Goal: Information Seeking & Learning: Learn about a topic

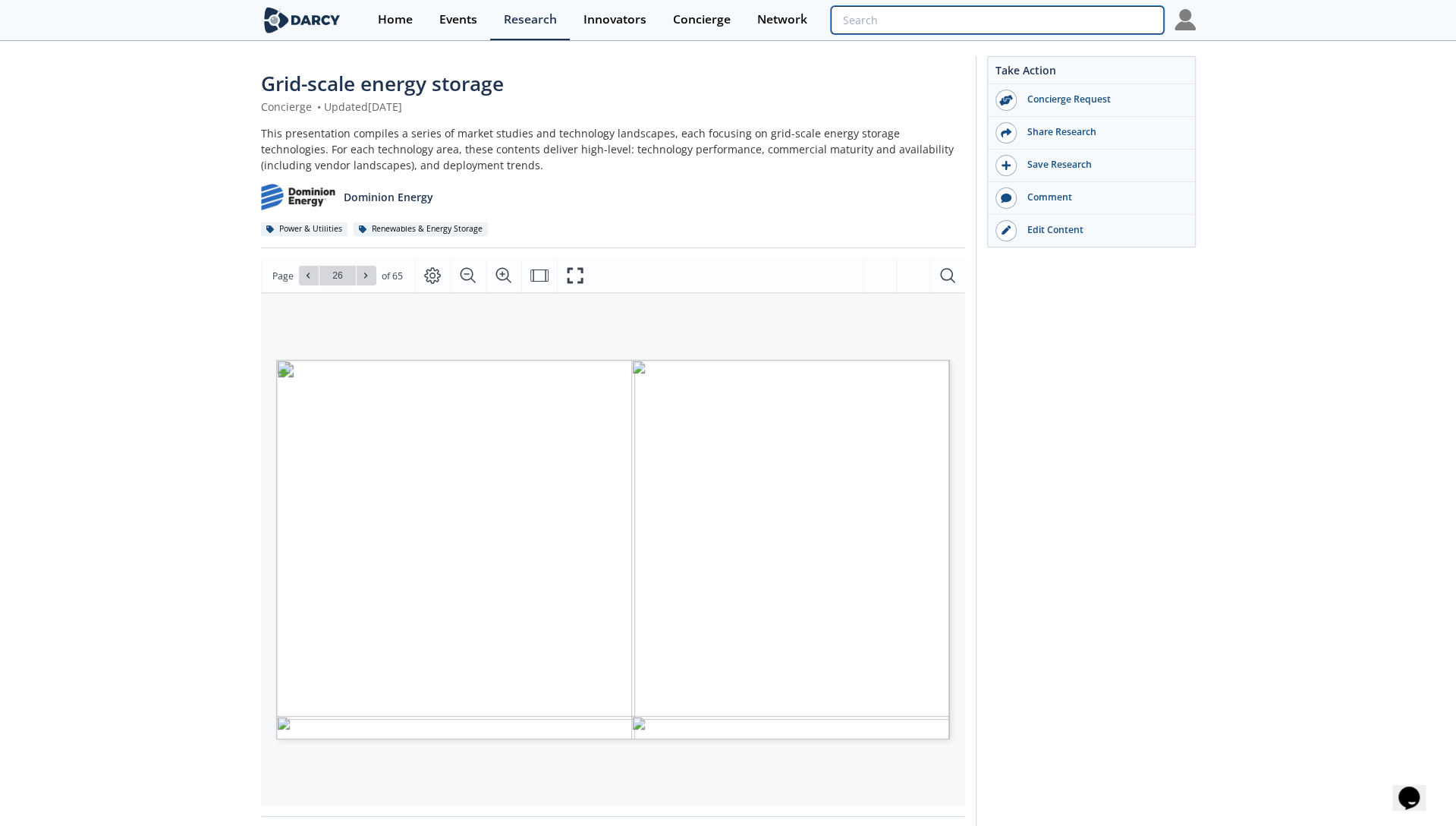
click at [1097, 19] on input "search" at bounding box center [996, 19] width 332 height 28
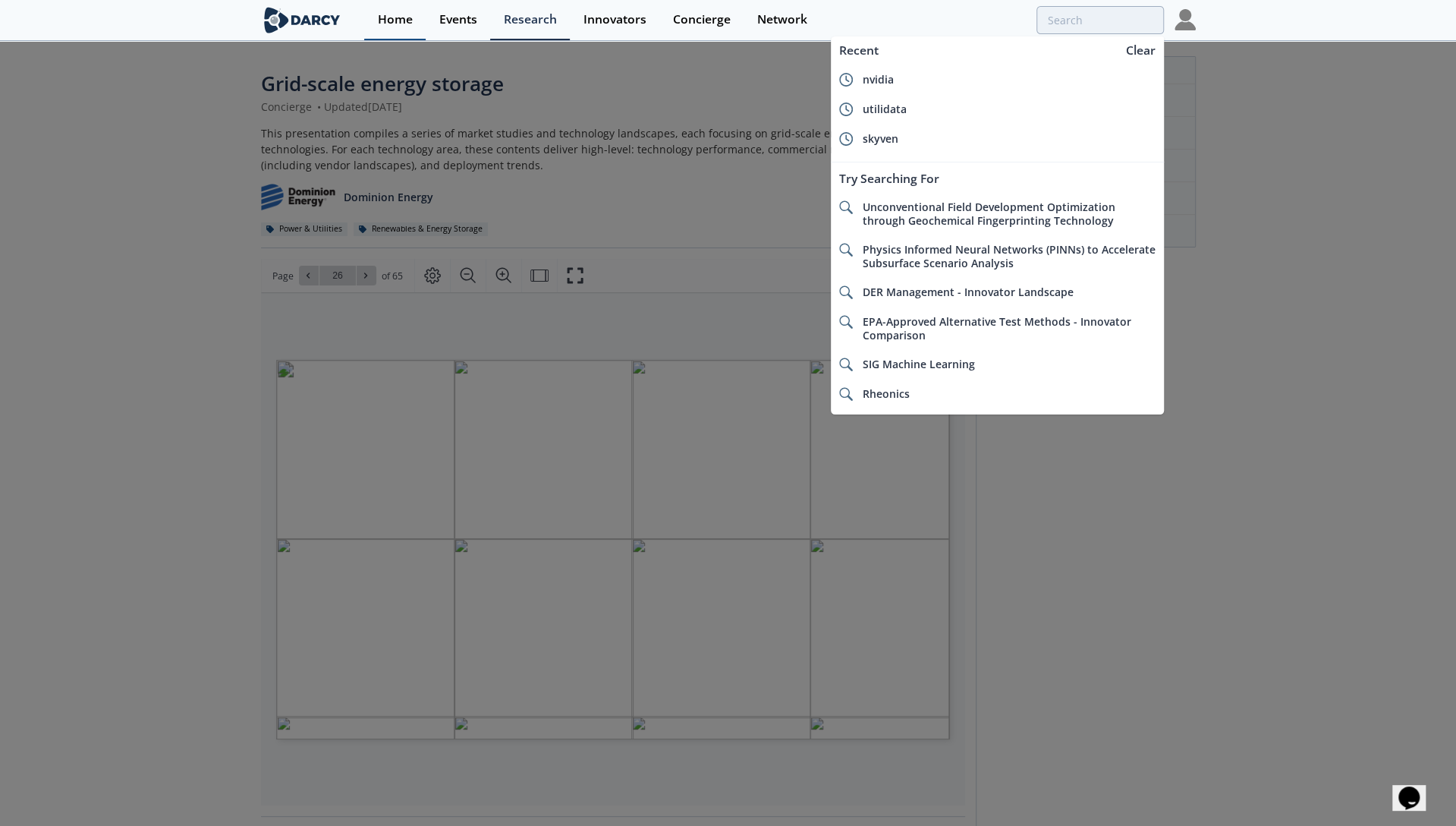
click at [411, 26] on div "Home" at bounding box center [395, 19] width 35 height 13
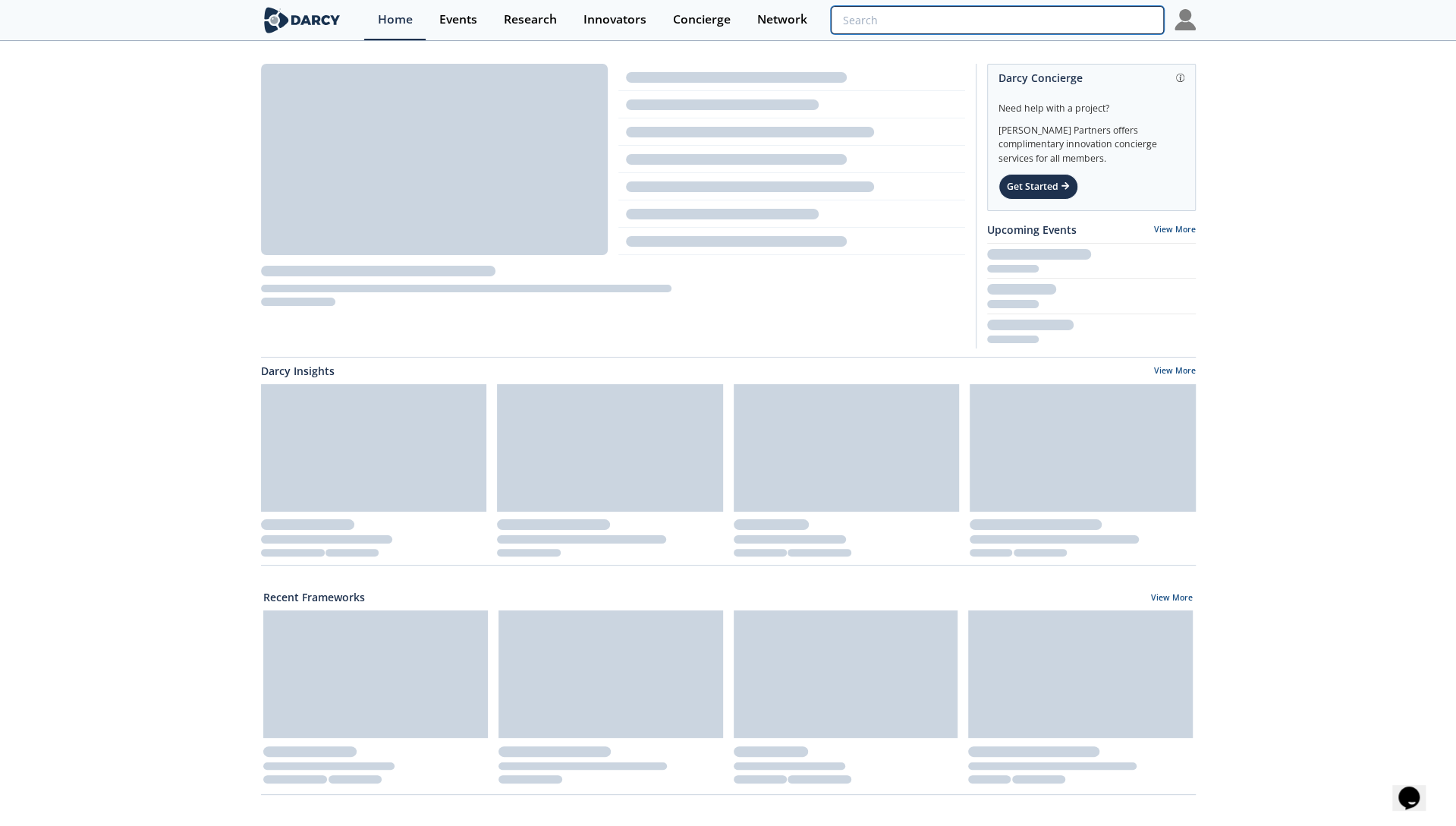
click at [1065, 27] on input "search" at bounding box center [996, 19] width 332 height 28
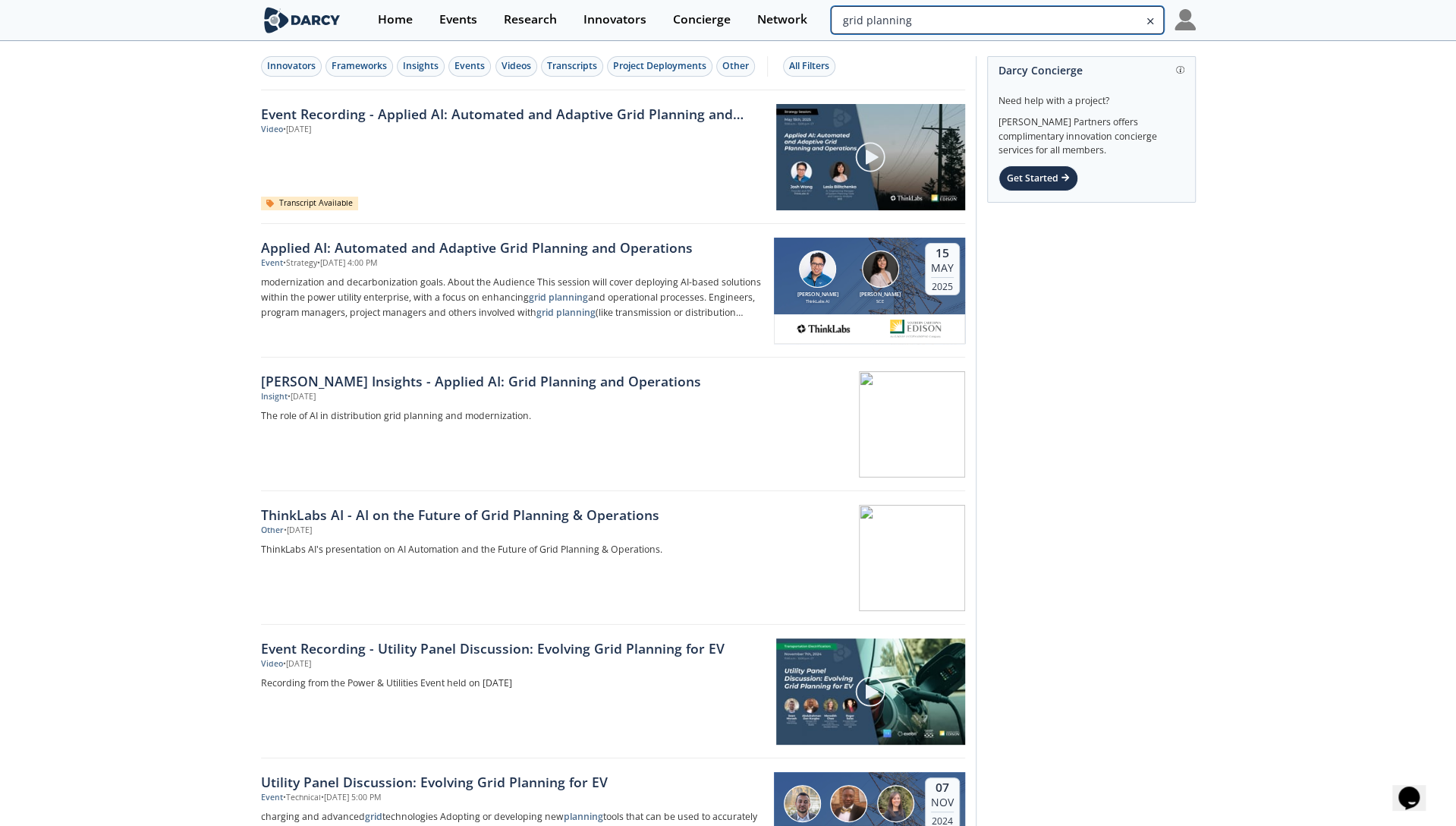
click at [1055, 23] on input "grid planning" at bounding box center [996, 19] width 332 height 28
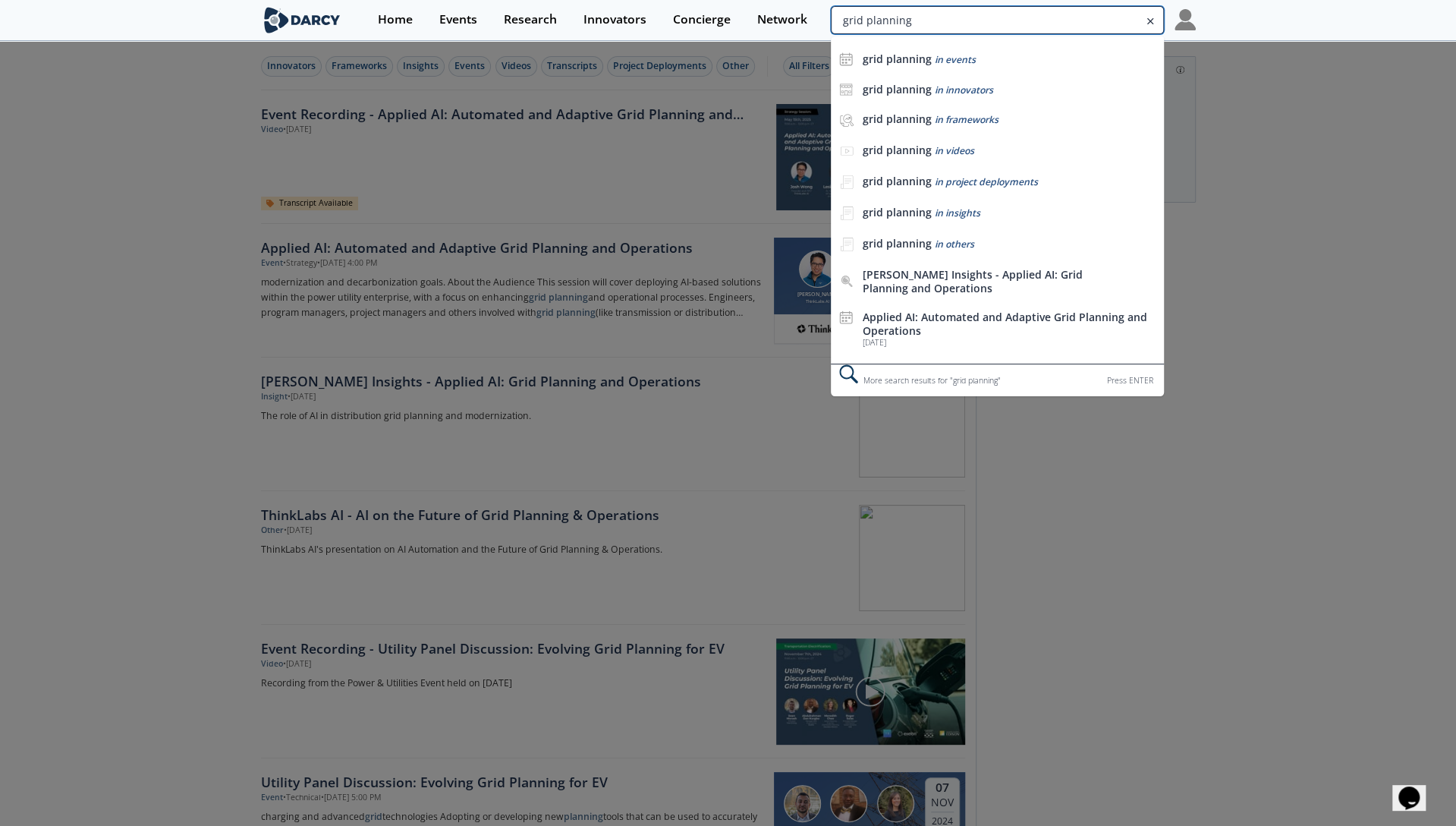
click at [1055, 23] on input "grid planning" at bounding box center [996, 19] width 332 height 28
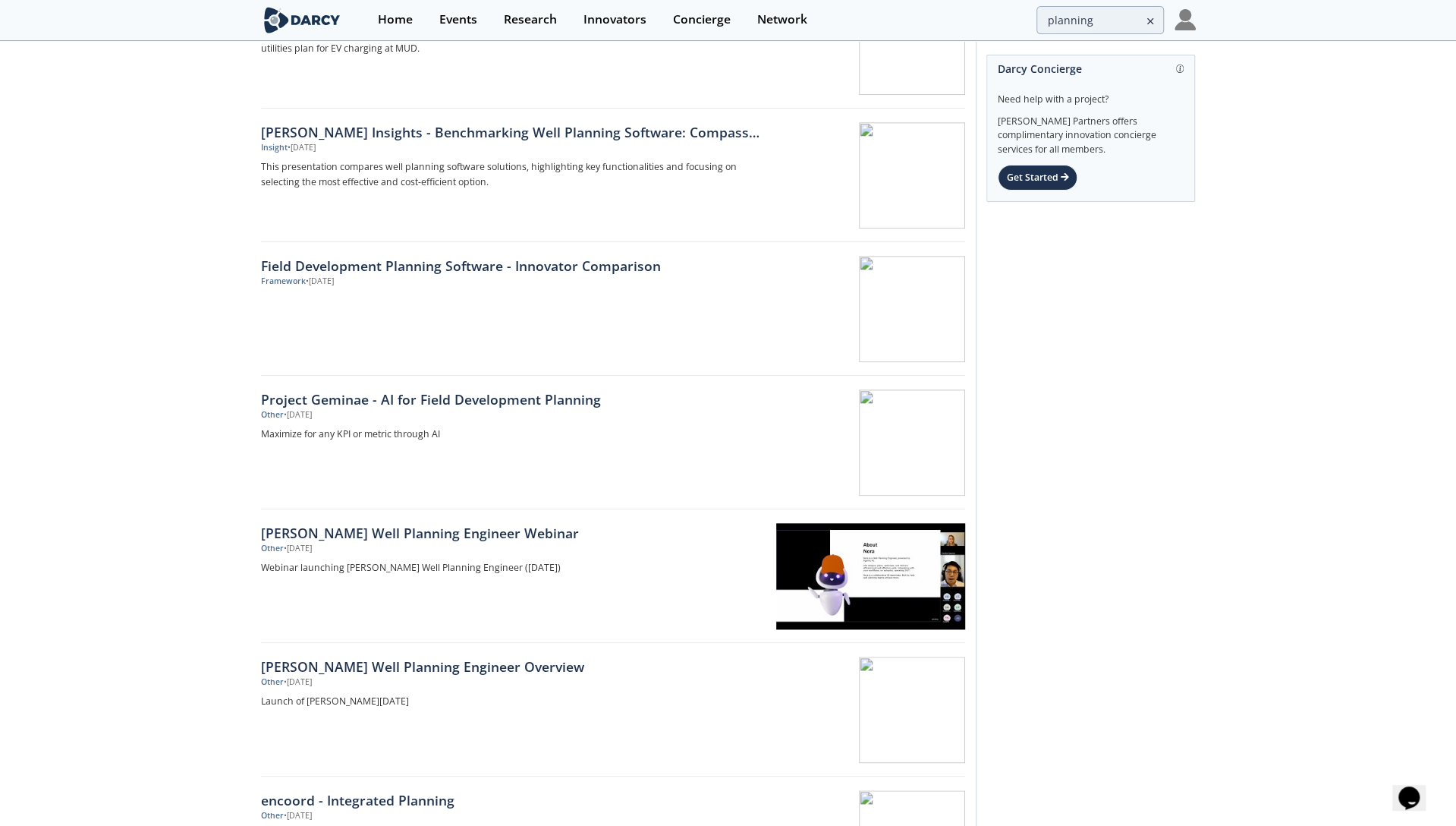
scroll to position [1085, 0]
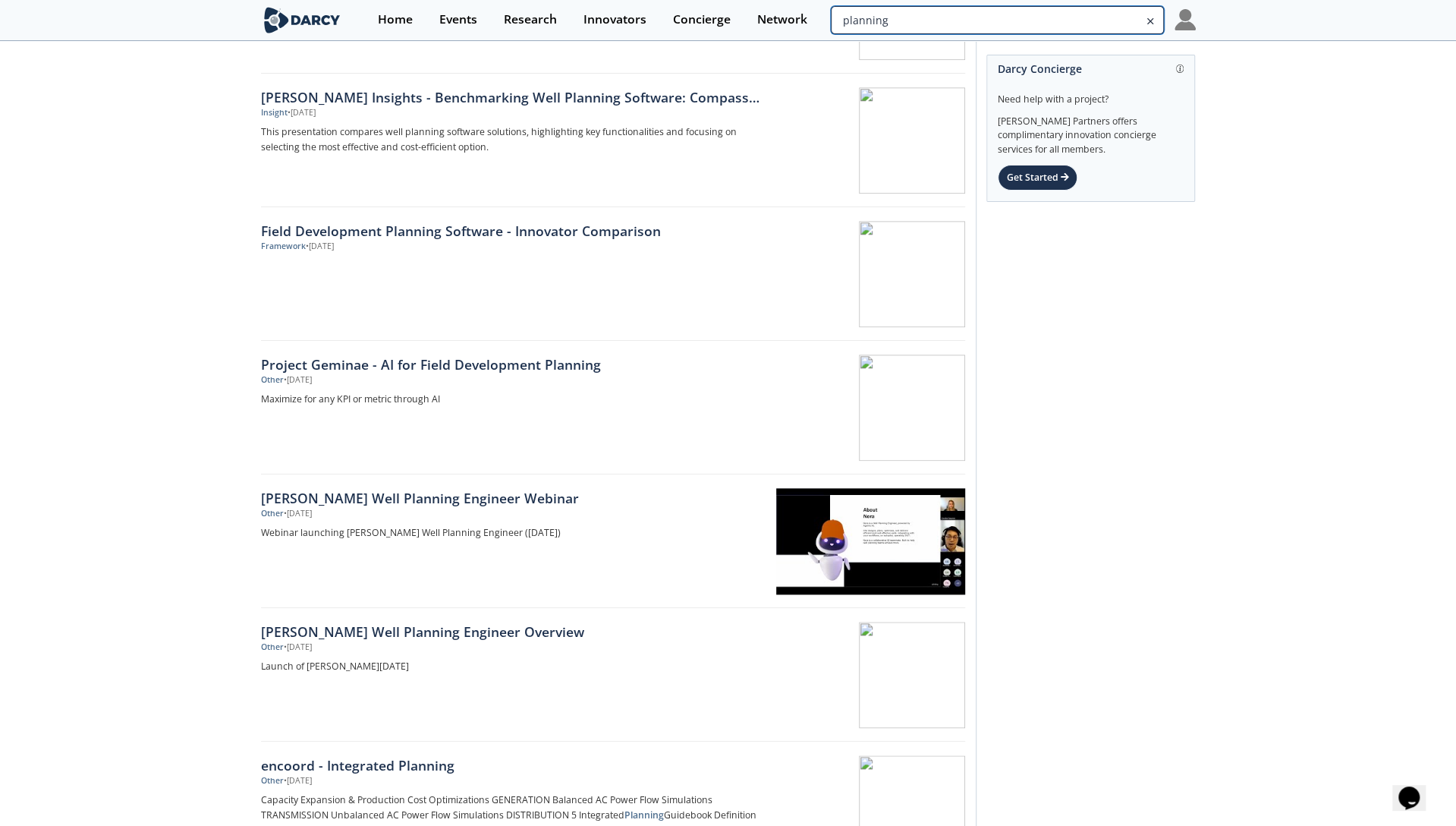
click at [1046, 19] on input "planning" at bounding box center [996, 19] width 332 height 28
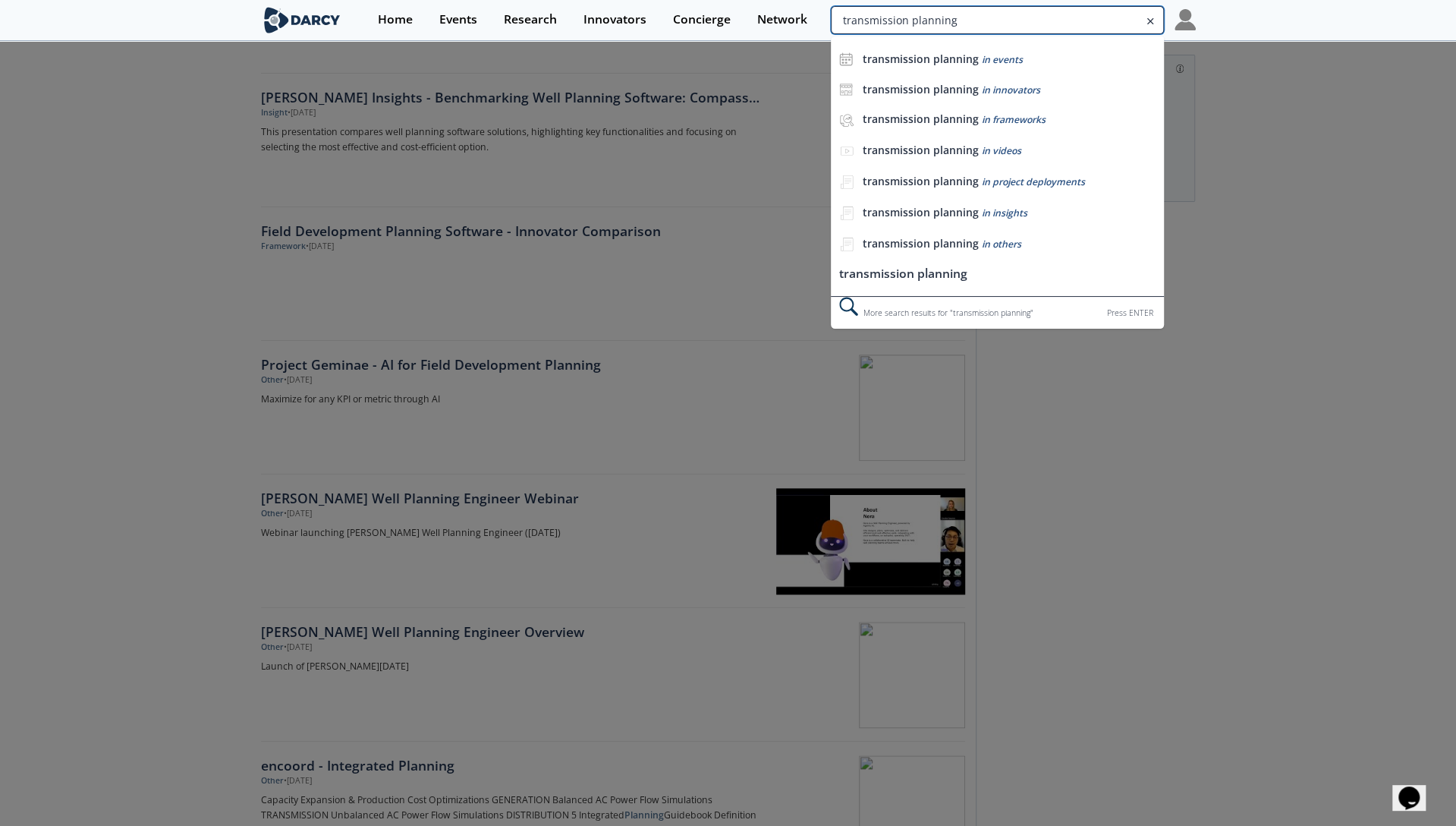
type input "transmission planning"
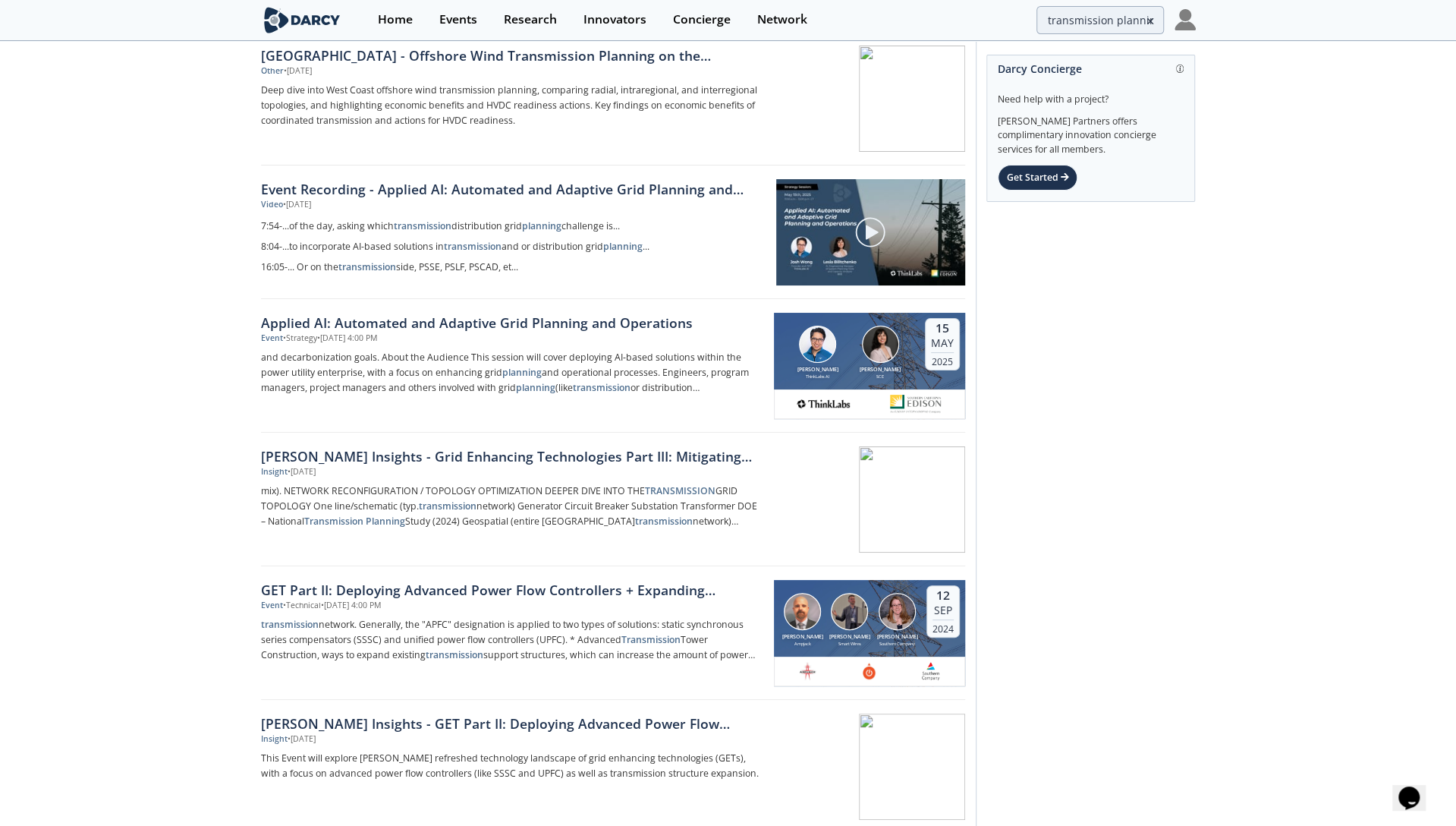
scroll to position [61, 0]
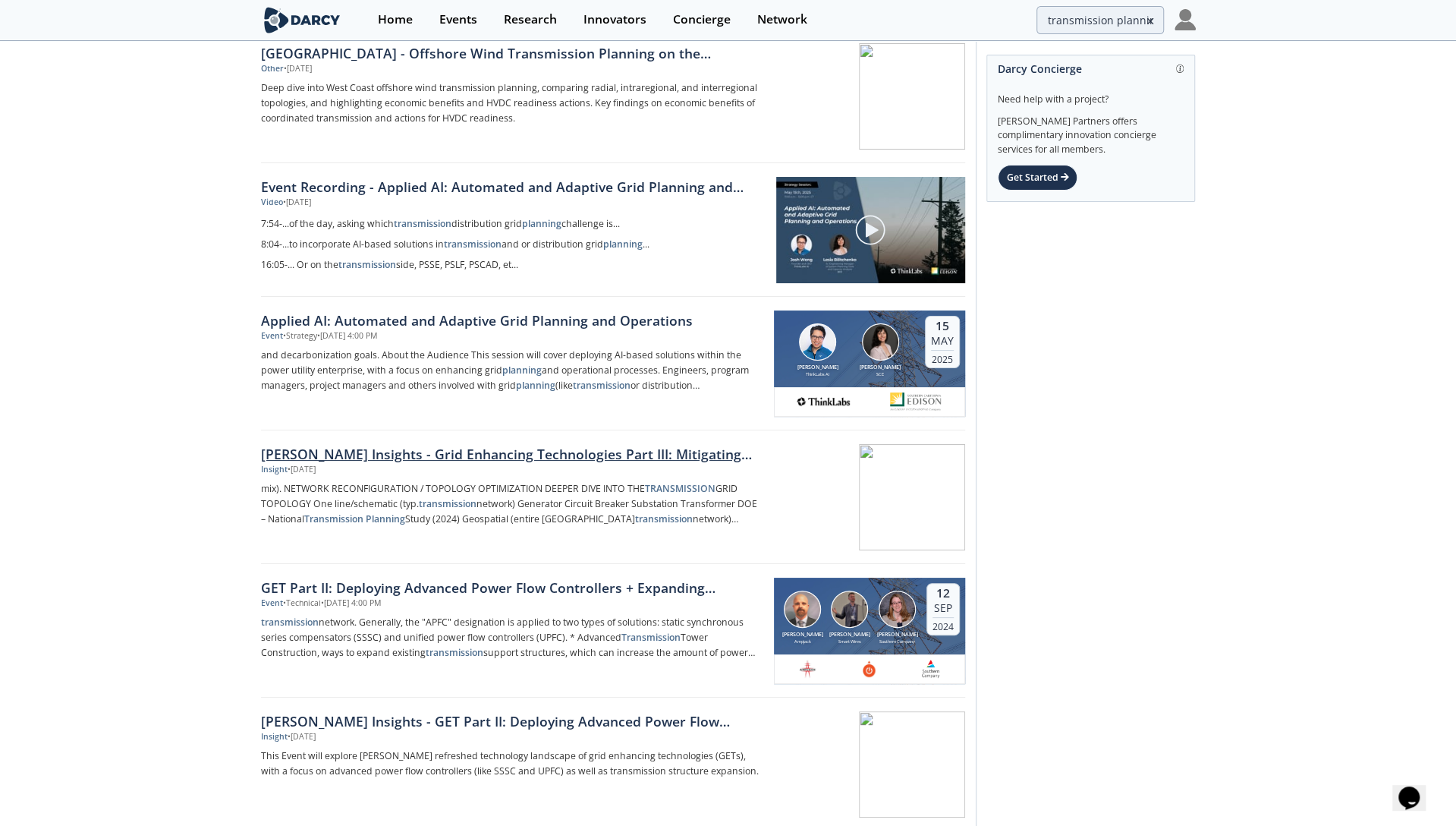
click at [556, 451] on div "[PERSON_NAME] Insights - Grid Enhancing Technologies ​Part III:​ Mitigating Tra…" at bounding box center [512, 454] width 502 height 19
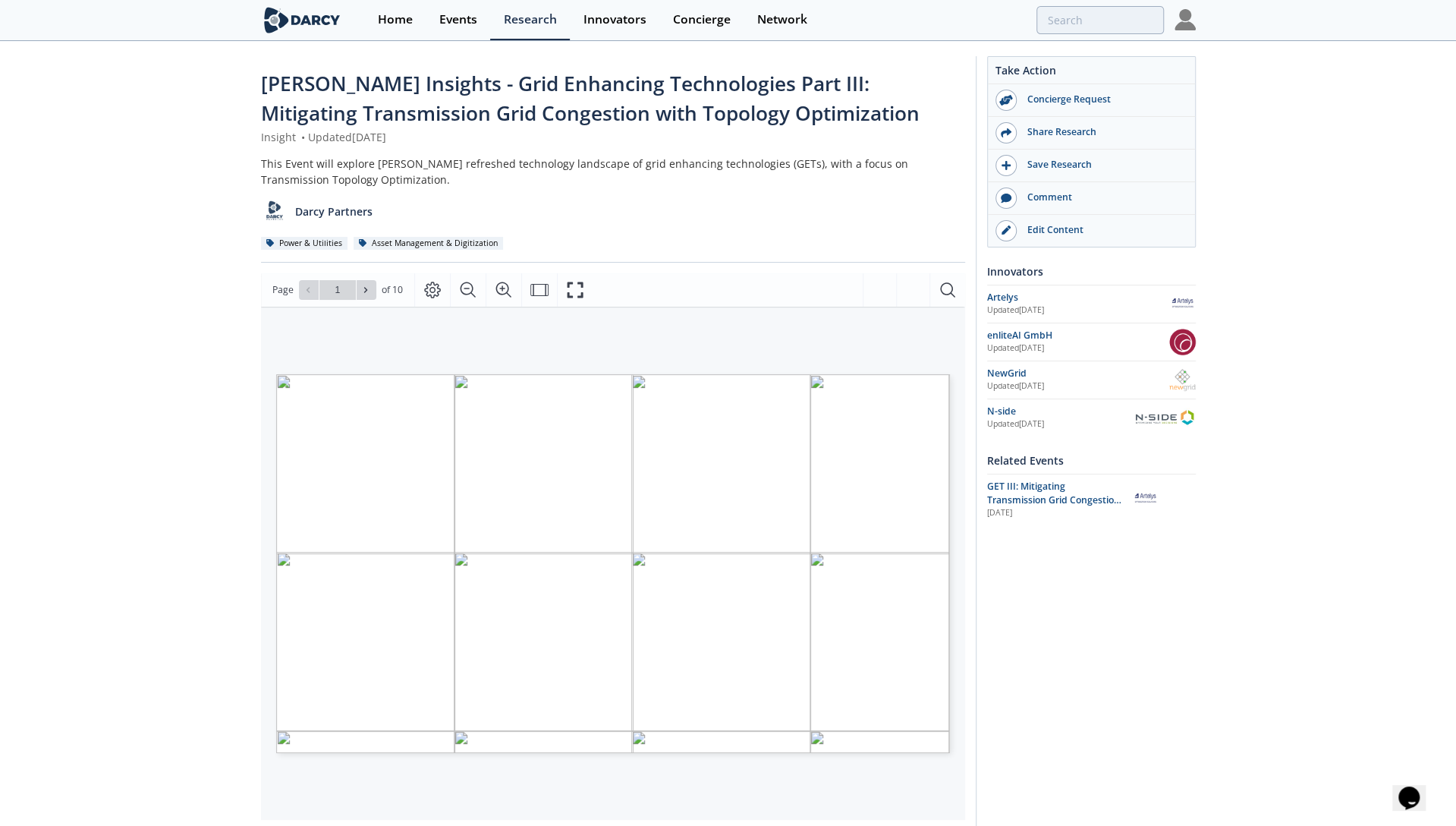
click at [860, 102] on div "[PERSON_NAME] Insights - Grid Enhancing Technologies ​Part III:​ Mitigating Tra…" at bounding box center [613, 99] width 704 height 60
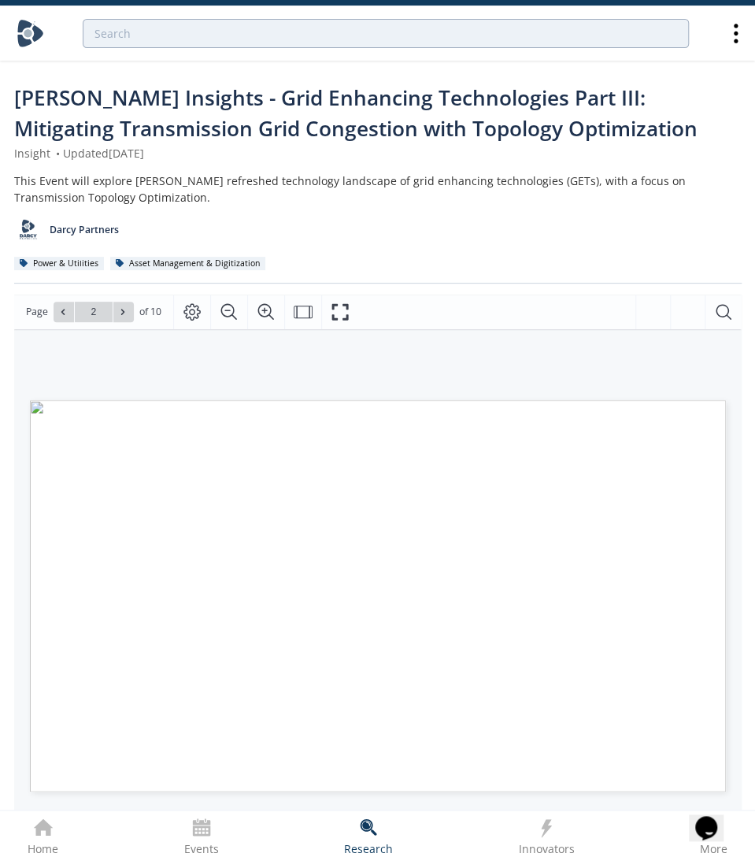
type input "1"
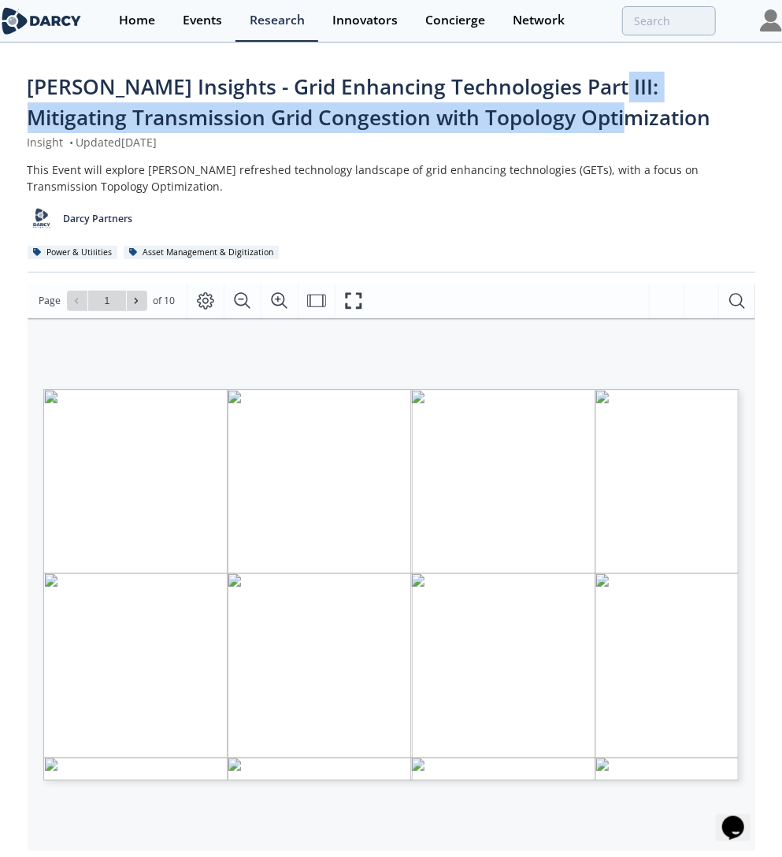
drag, startPoint x: 619, startPoint y: 121, endPoint x: 556, endPoint y: 94, distance: 68.4
click at [556, 94] on div "[PERSON_NAME] Insights - Grid Enhancing Technologies ​Part III:​ Mitigating Tra…" at bounding box center [392, 103] width 728 height 62
copy span "Mitigating Transmission Grid Congestion with Topology Optimization"
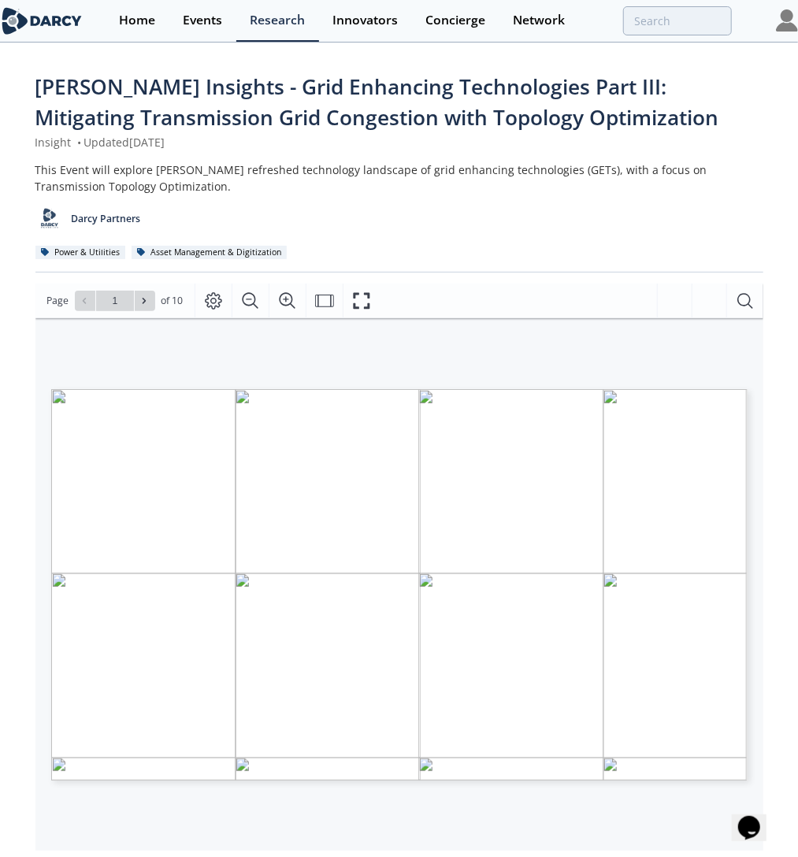
click at [303, 539] on span "Page 1" at bounding box center [435, 799] width 735 height 789
type input "3"
type input "4"
type input "6"
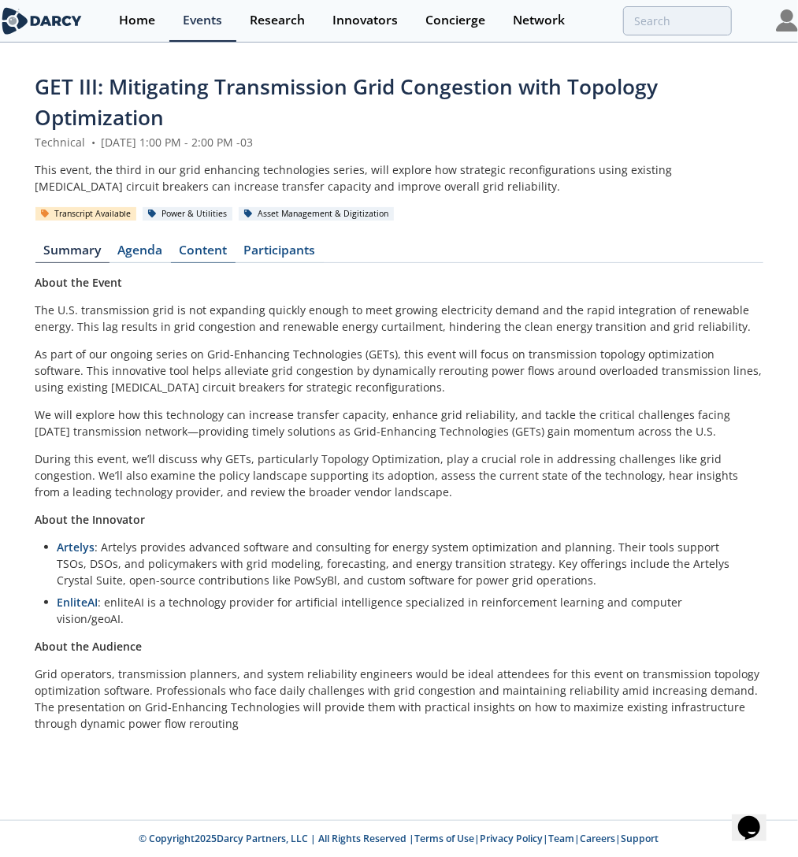
click at [207, 246] on link "Content" at bounding box center [203, 253] width 65 height 19
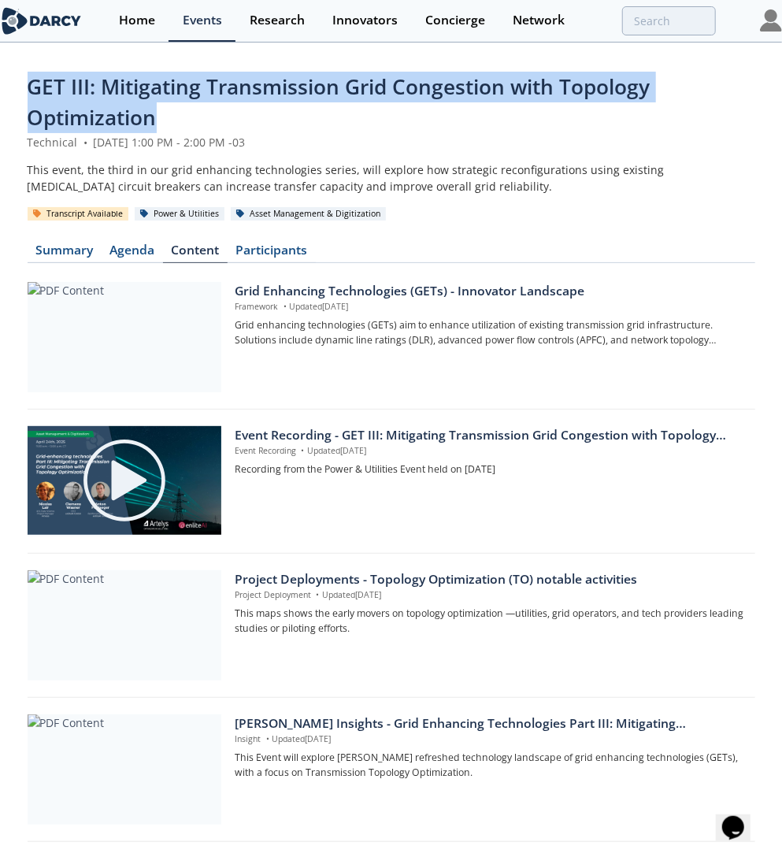
drag, startPoint x: 159, startPoint y: 120, endPoint x: -9, endPoint y: 81, distance: 172.3
click at [0, 81] on html "Home Events Research Innovators Concierge Network GET III: Mitigating Transmiss…" at bounding box center [391, 428] width 782 height 857
copy span "GET III: Mitigating Transmission Grid Congestion with Topology Optimization"
click at [313, 426] on div "Event Recording - GET III: Mitigating Transmission Grid Congestion with Topolog…" at bounding box center [489, 435] width 509 height 19
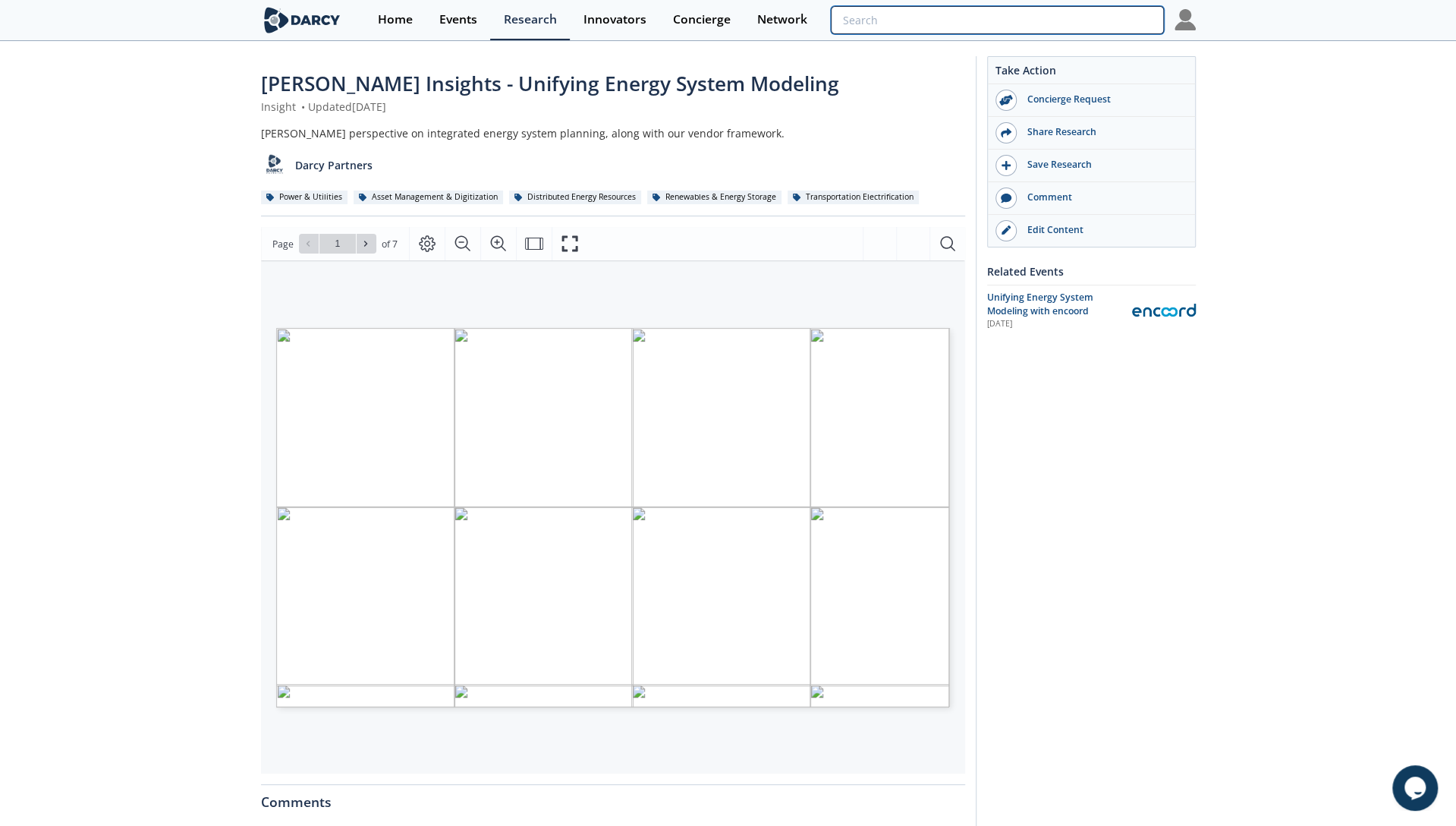
click at [1132, 21] on input "search" at bounding box center [996, 19] width 332 height 28
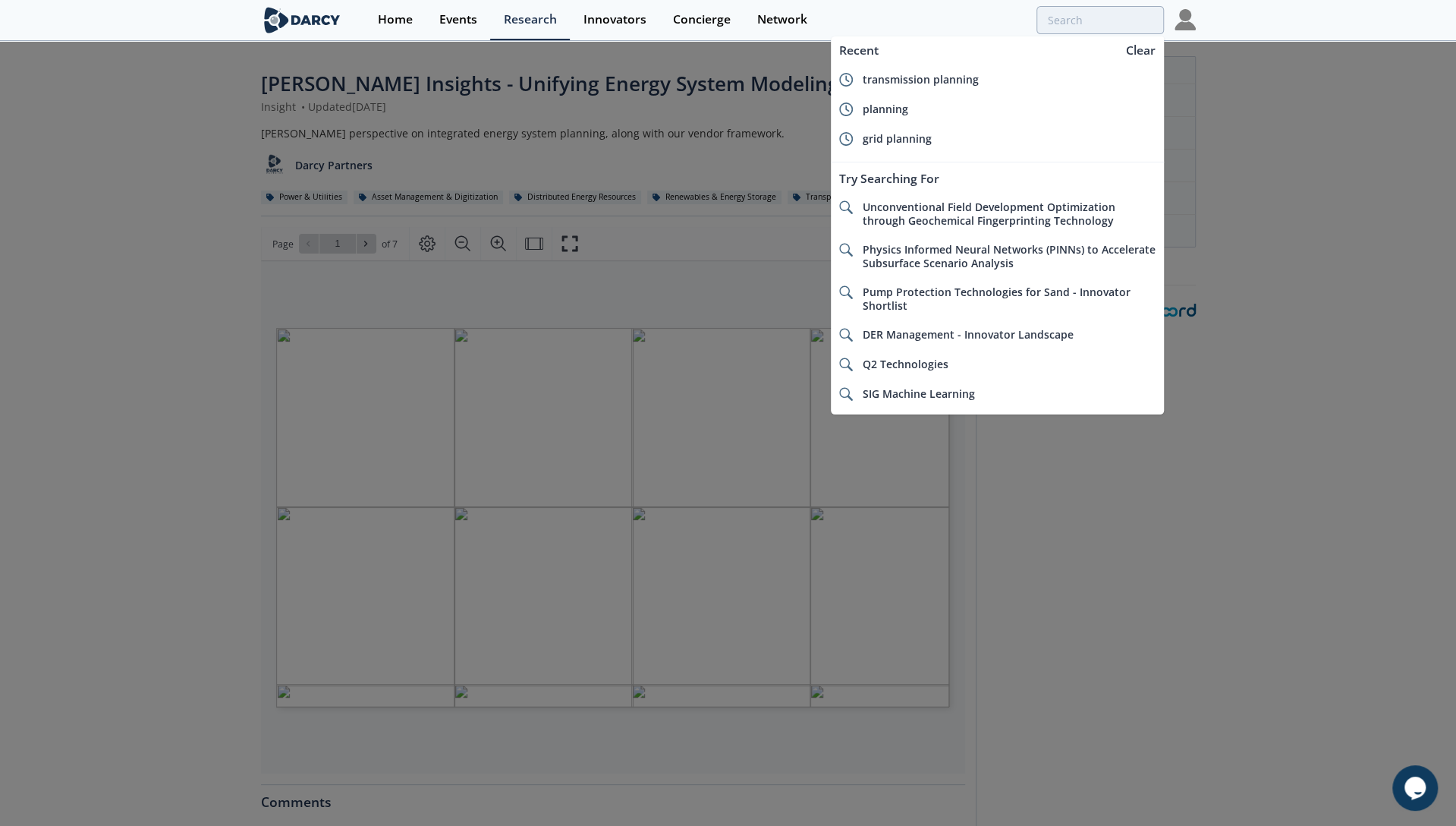
click at [1258, 115] on div at bounding box center [728, 413] width 1456 height 826
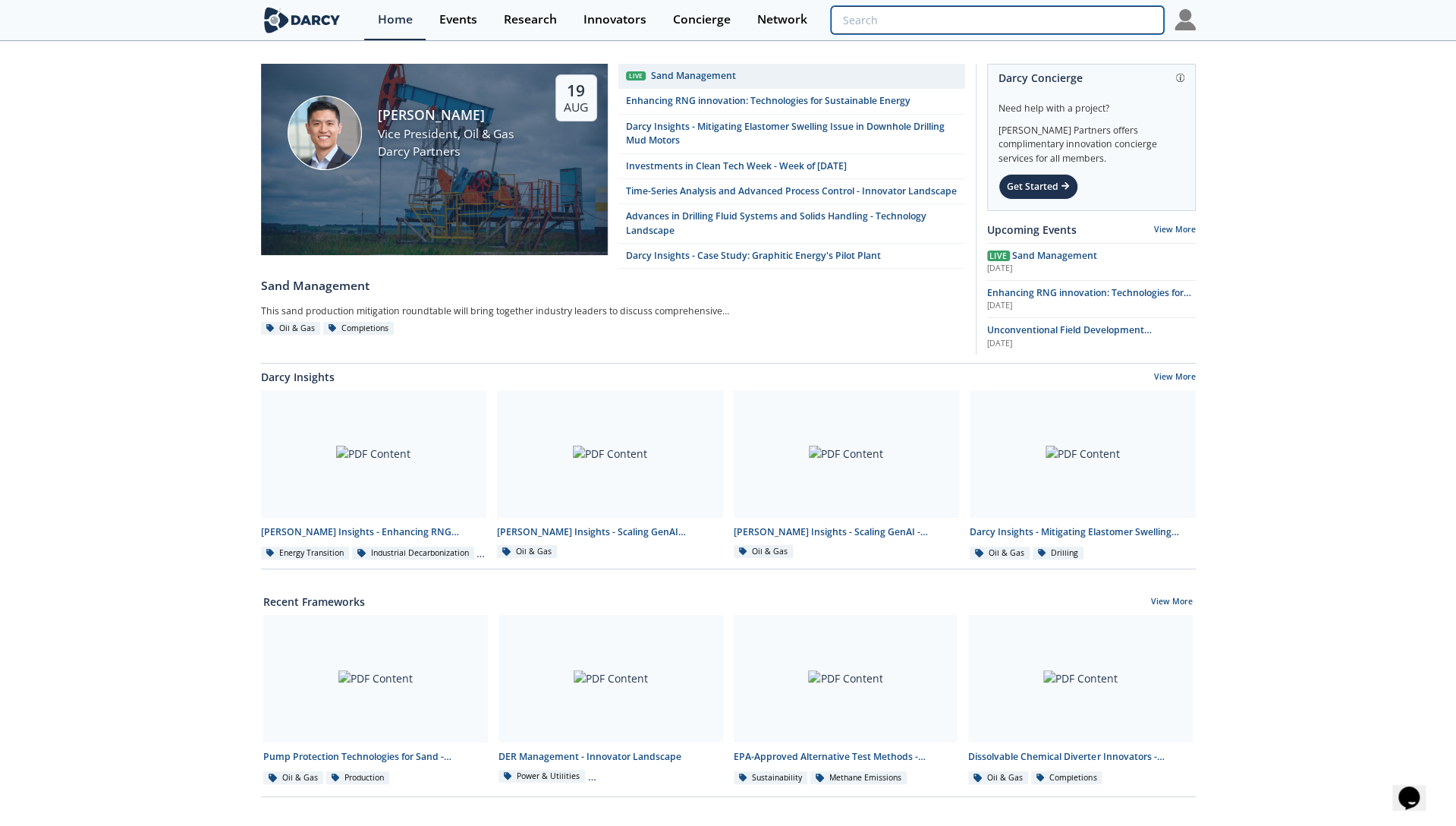
click at [1090, 13] on input "search" at bounding box center [996, 19] width 332 height 28
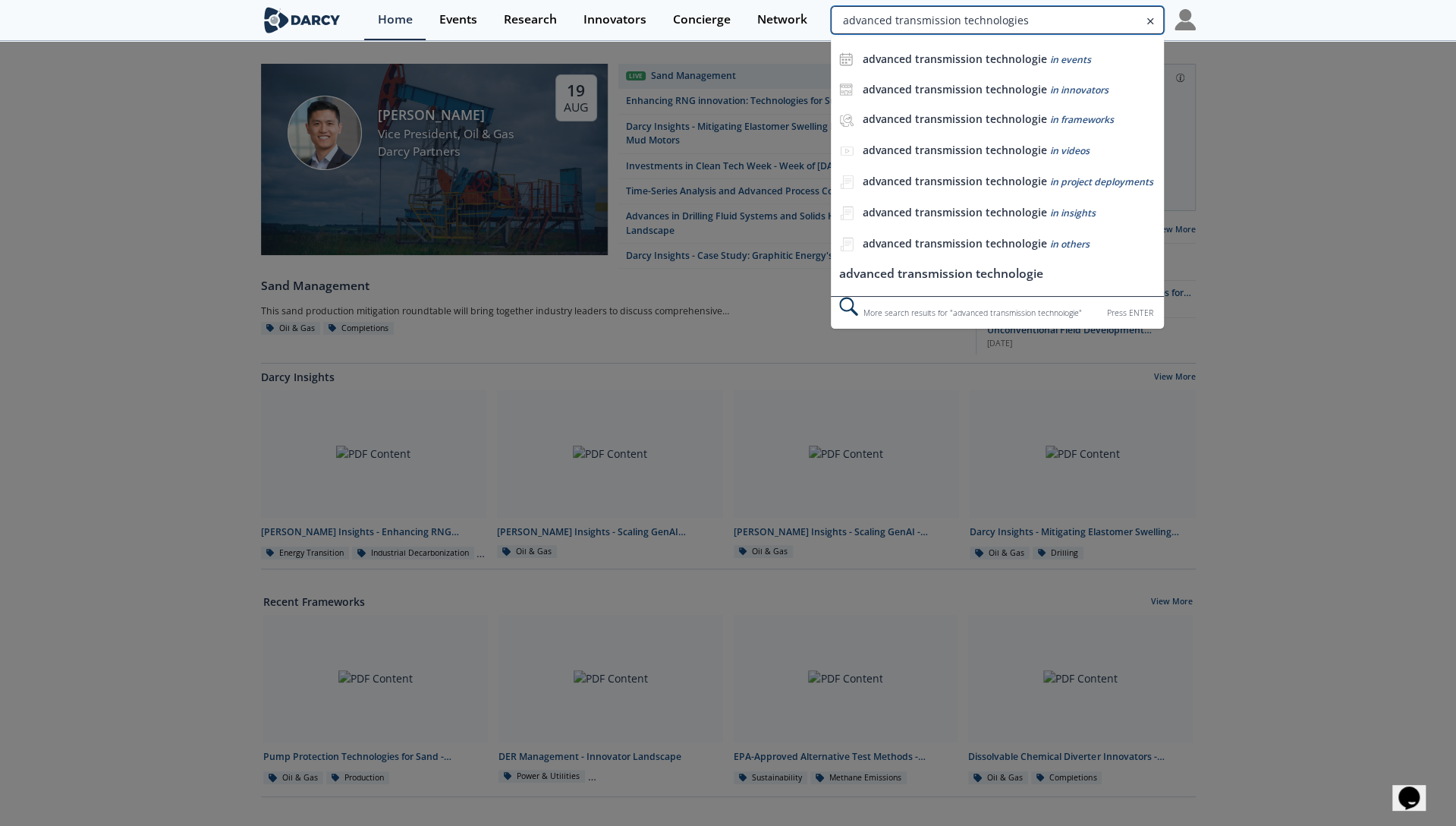
type input "advanced transmission technologies"
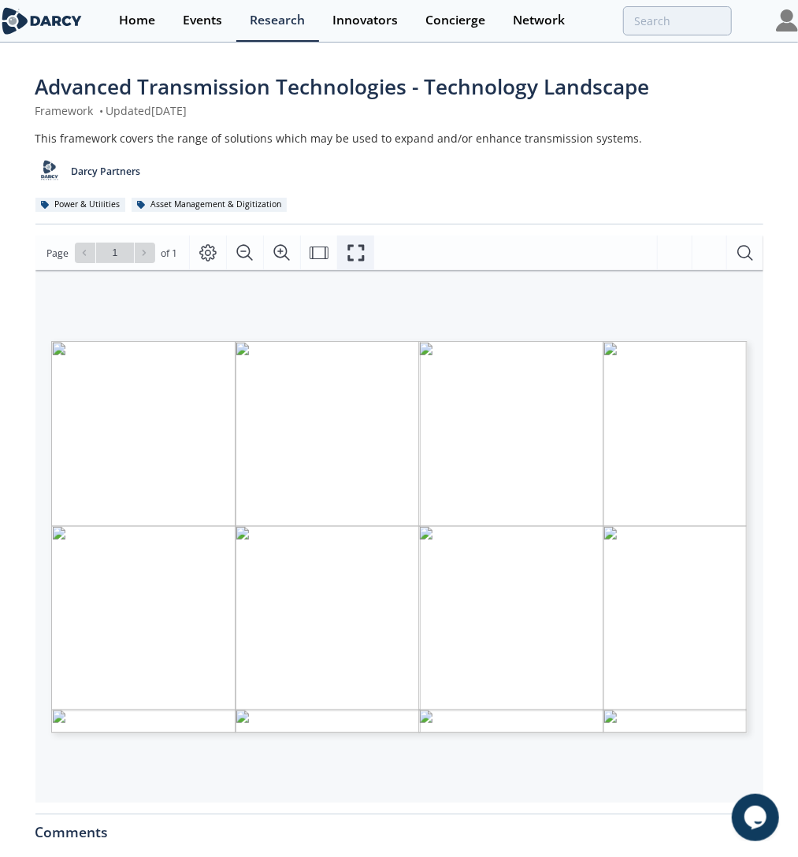
click at [350, 249] on icon "Fullscreen" at bounding box center [356, 253] width 17 height 17
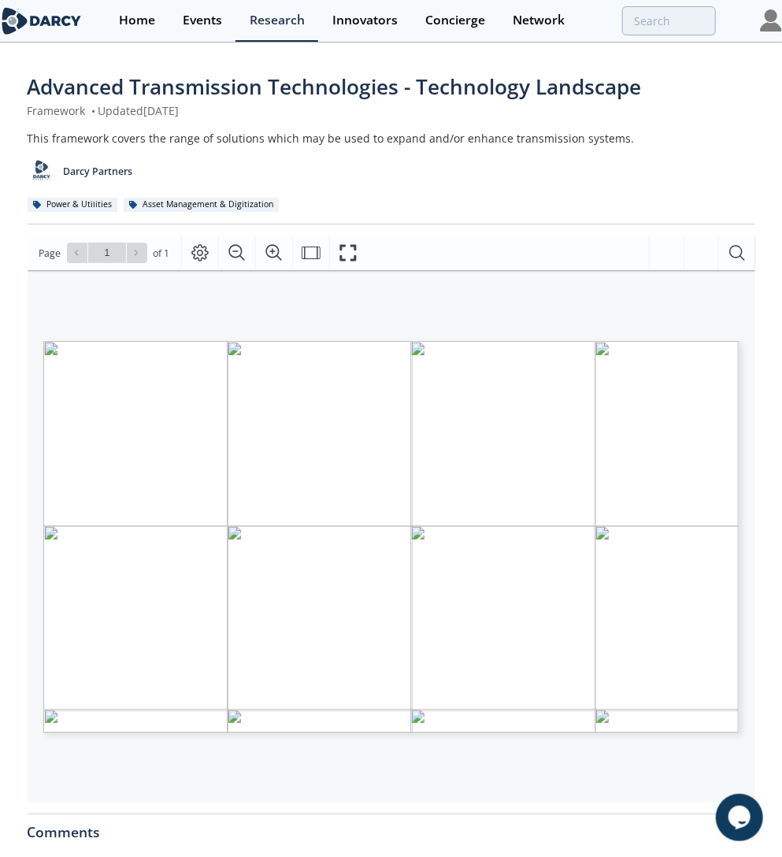
click at [379, 91] on span "Advanced Transmission Technologies - Technology Landscape" at bounding box center [335, 86] width 614 height 28
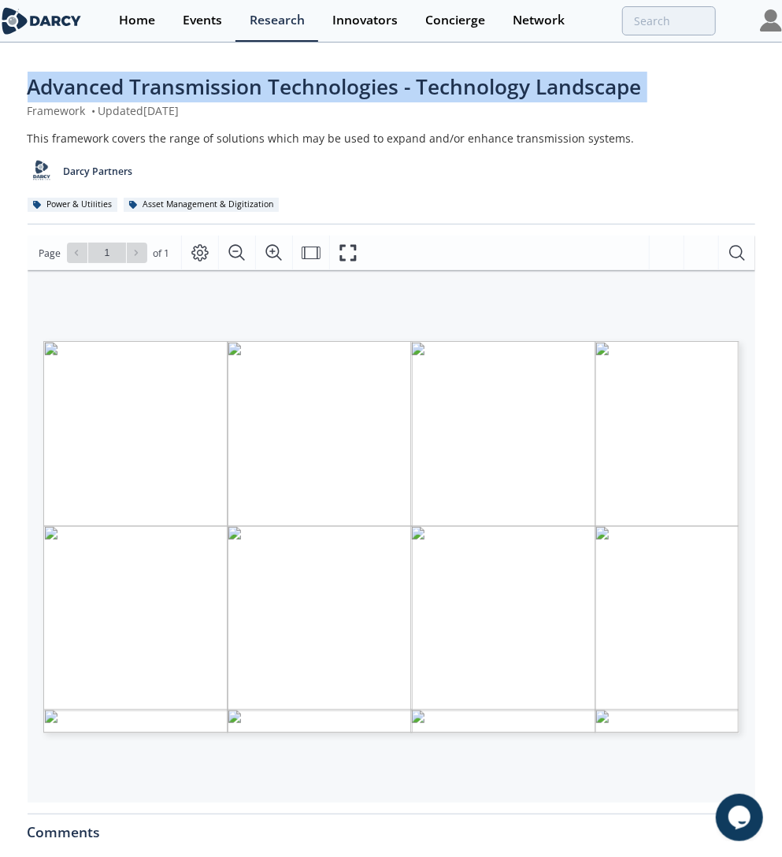
click at [379, 91] on span "Advanced Transmission Technologies - Technology Landscape" at bounding box center [335, 86] width 614 height 28
copy div "Advanced Transmission Technologies - Technology Landscape"
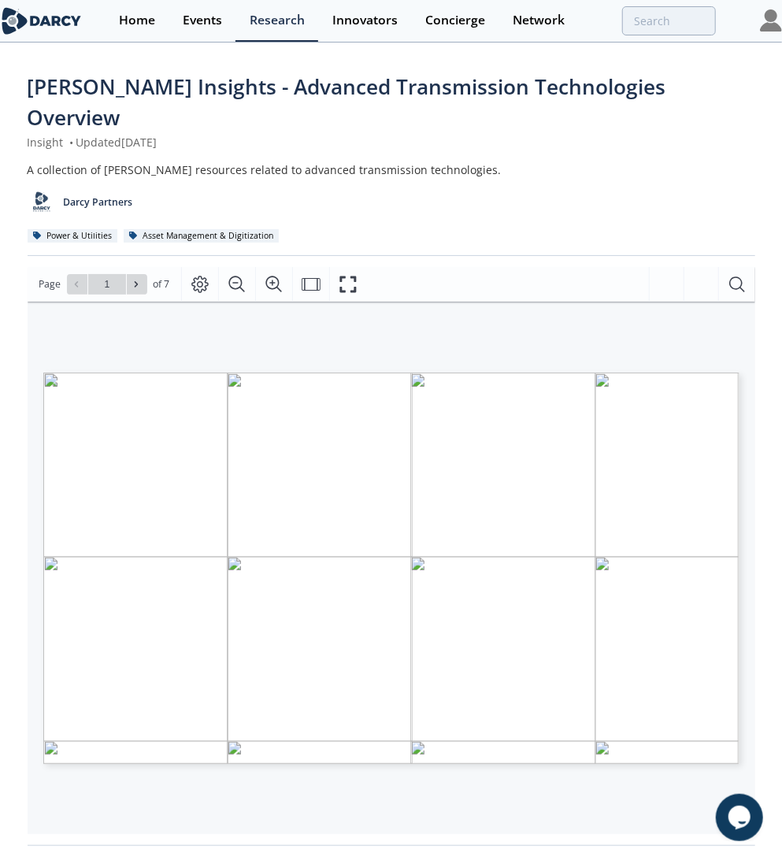
click at [225, 82] on span "[PERSON_NAME] Insights - Advanced Transmission Technologies Overview" at bounding box center [347, 101] width 639 height 59
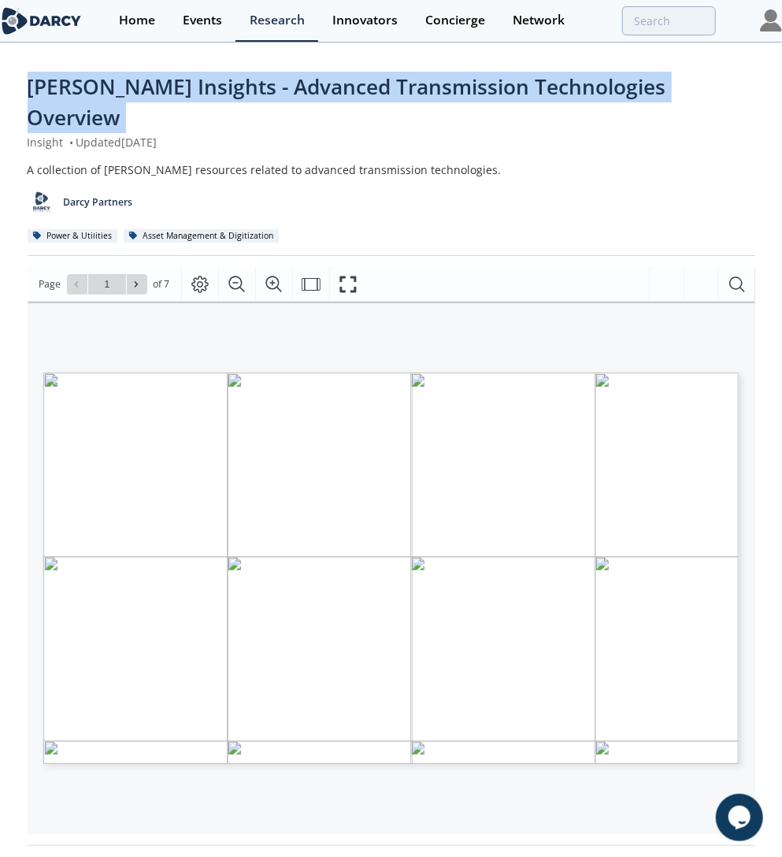
click at [225, 82] on span "[PERSON_NAME] Insights - Advanced Transmission Technologies Overview" at bounding box center [347, 101] width 639 height 59
copy div "[PERSON_NAME] Insights - Advanced Transmission Technologies Overview"
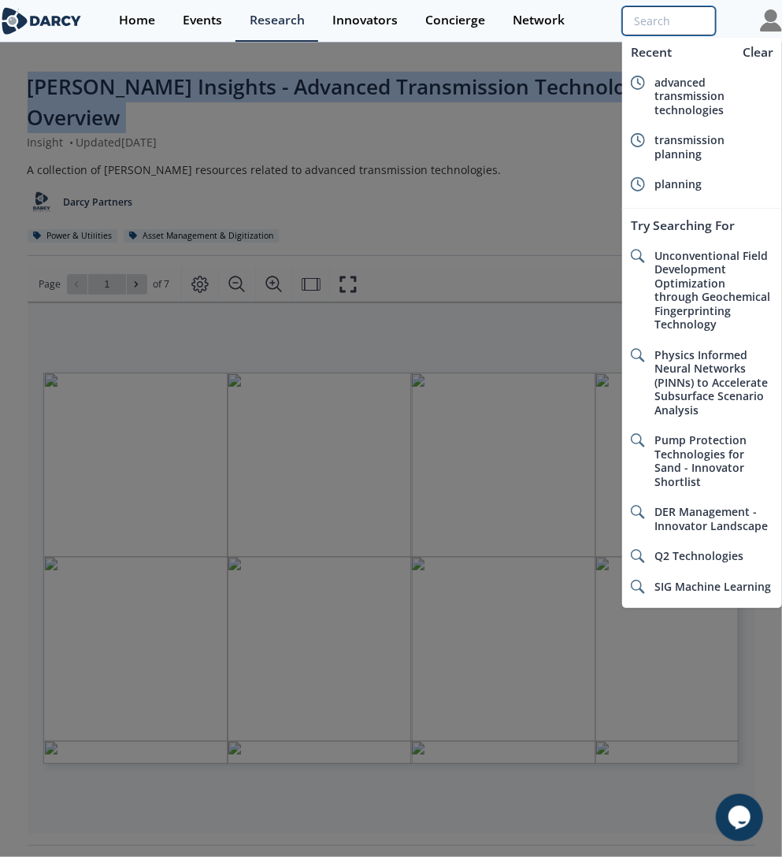
click at [668, 28] on input "search" at bounding box center [669, 20] width 94 height 29
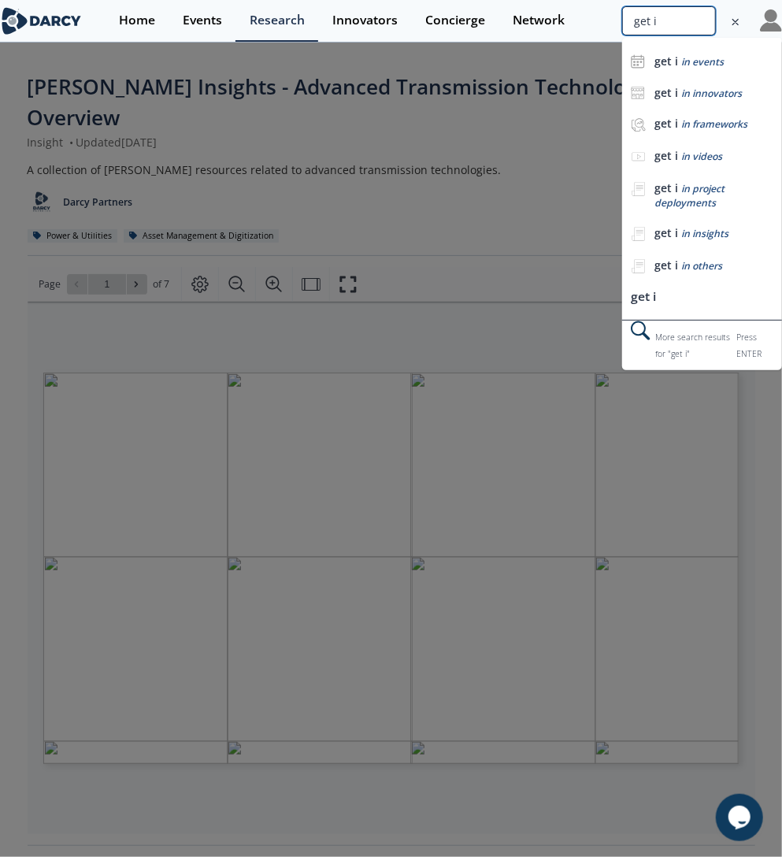
type input "get i"
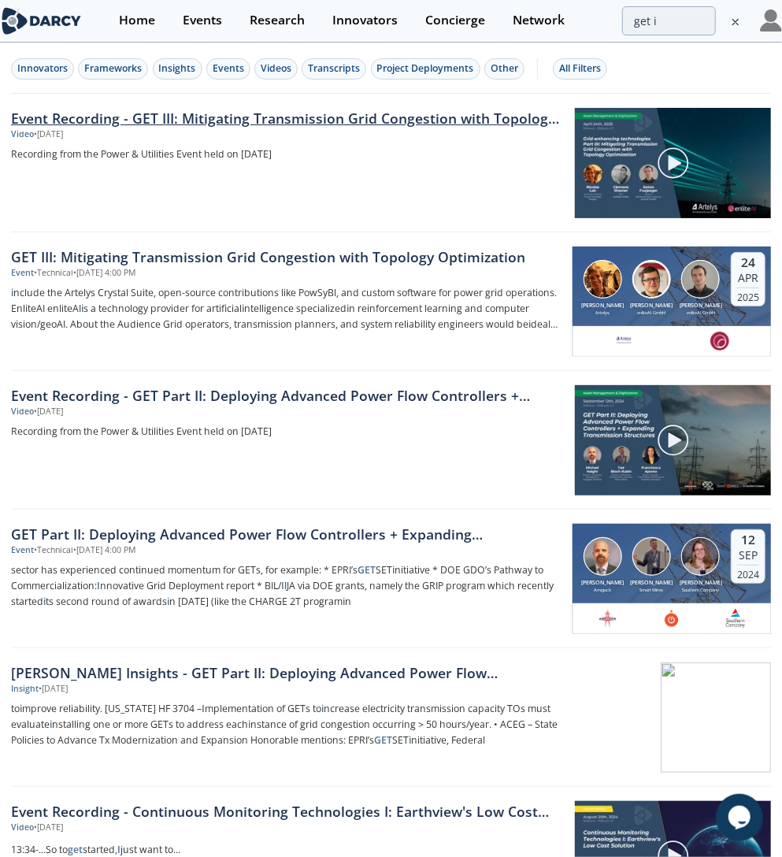
click at [216, 116] on link "Event Recording - GET III: Mitigating Transmission Grid Congestion with Topolog…" at bounding box center [287, 118] width 553 height 20
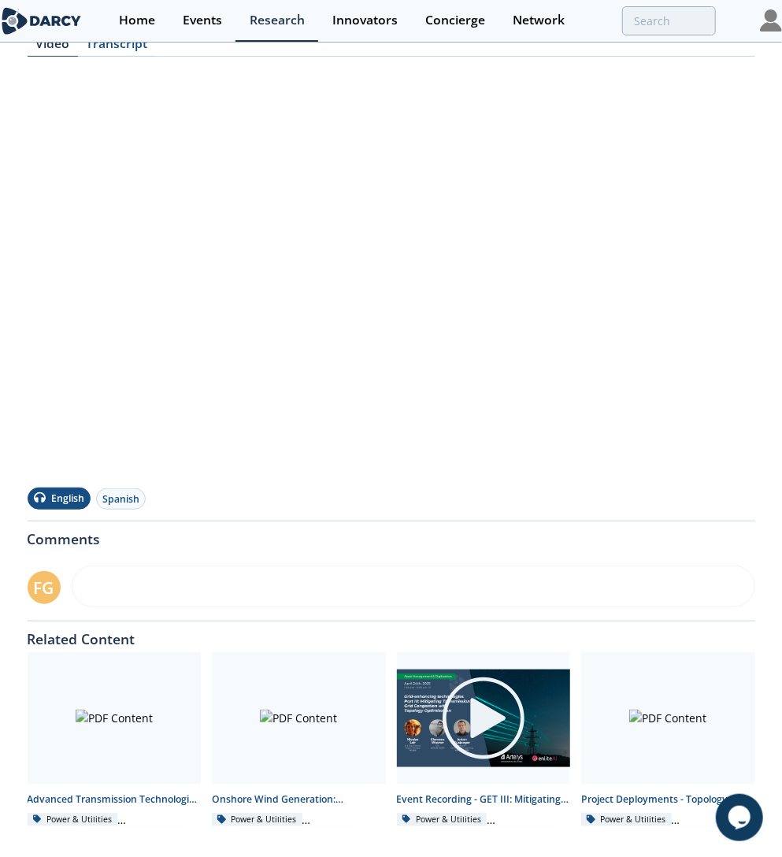
scroll to position [265, 0]
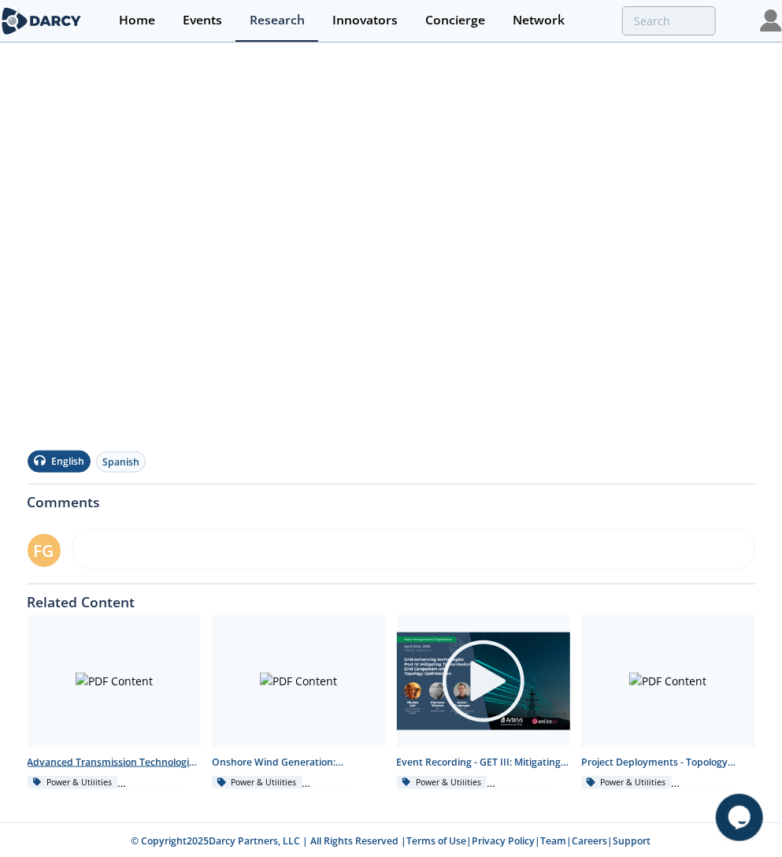
click at [145, 739] on div at bounding box center [115, 681] width 174 height 132
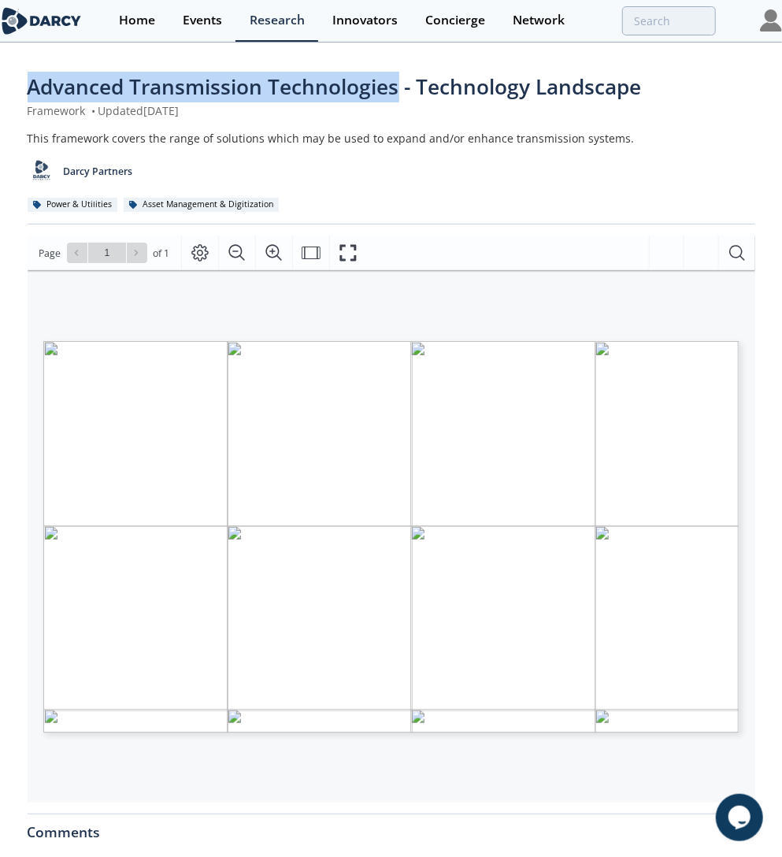
drag, startPoint x: 399, startPoint y: 92, endPoint x: -7, endPoint y: 97, distance: 406.3
click at [0, 97] on html "Home Events Research Innovators Concierge Network Advanced Transmission Technol…" at bounding box center [391, 428] width 782 height 857
copy span "Advanced Transmission Technologies"
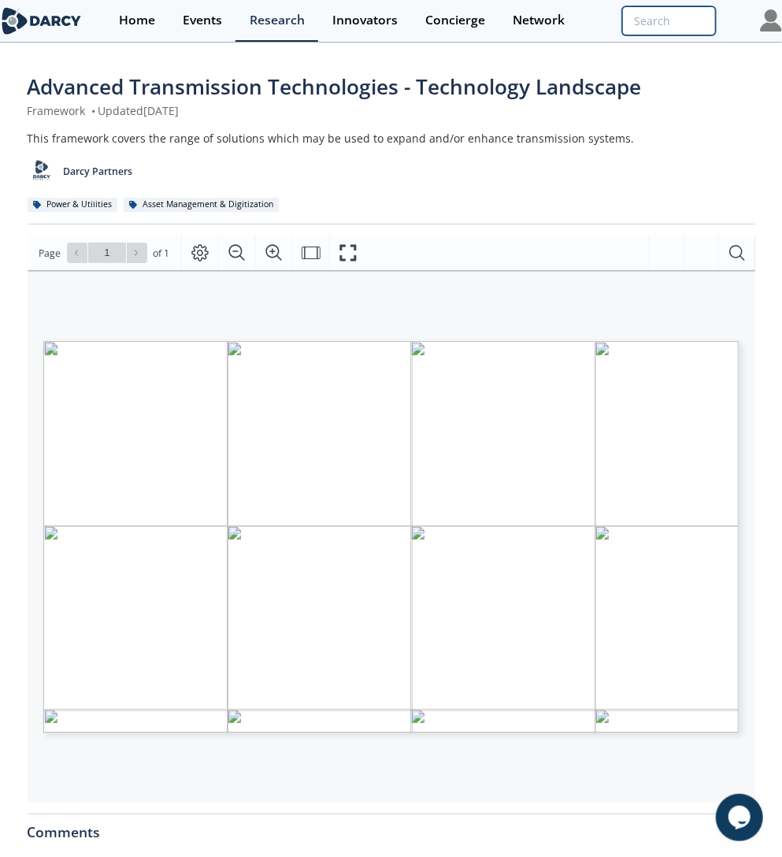
click at [661, 22] on input "search" at bounding box center [669, 20] width 94 height 29
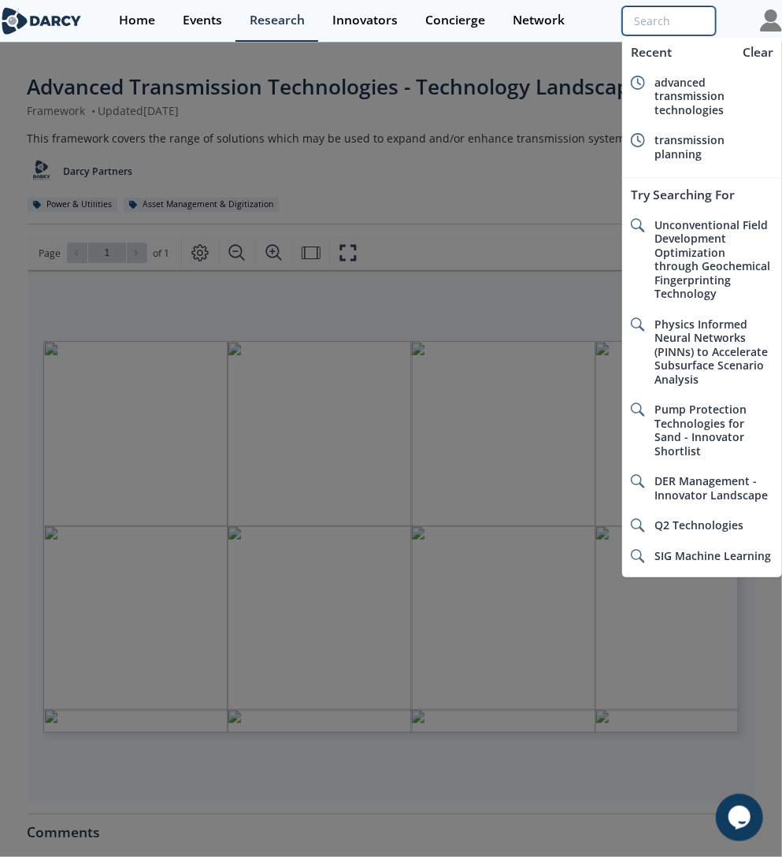
paste input "Advanced Transmission Technologies"
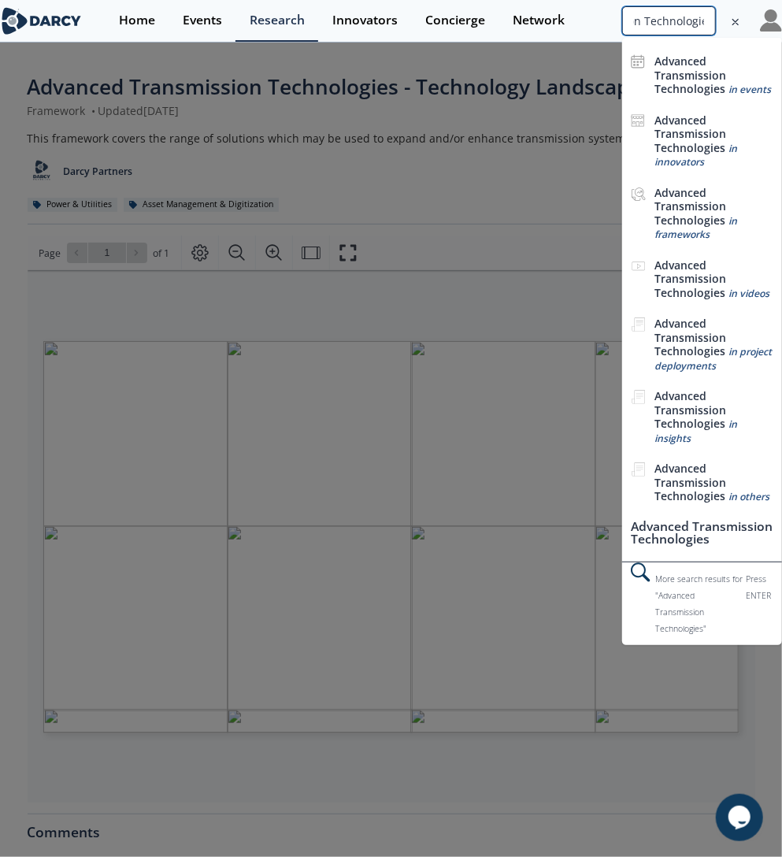
scroll to position [0, 122]
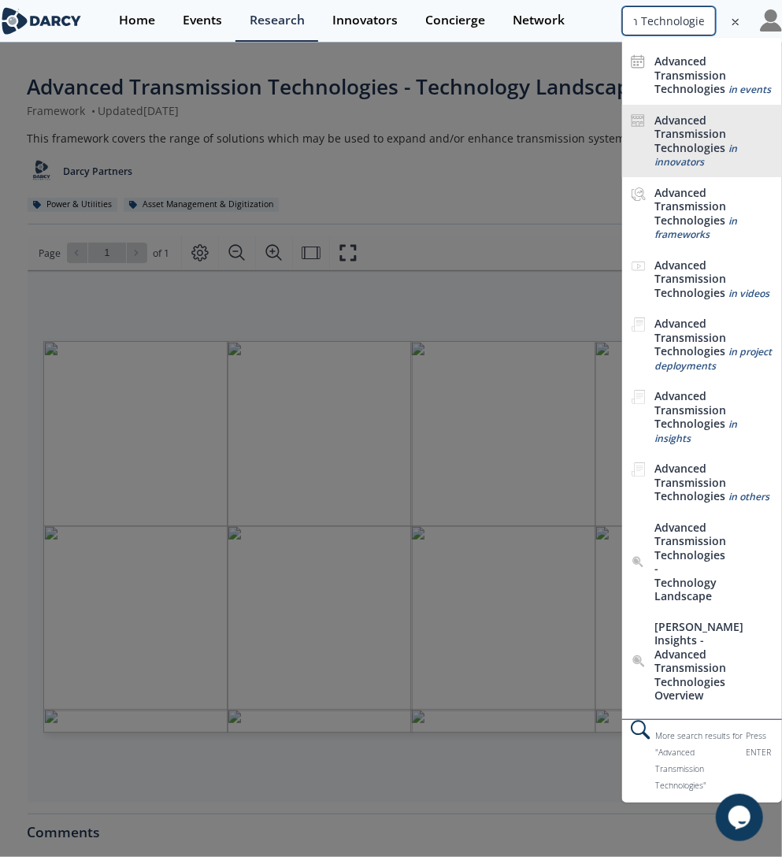
type input "Advanced Transmission Technologies"
click at [688, 160] on span "in innovators" at bounding box center [695, 156] width 83 height 28
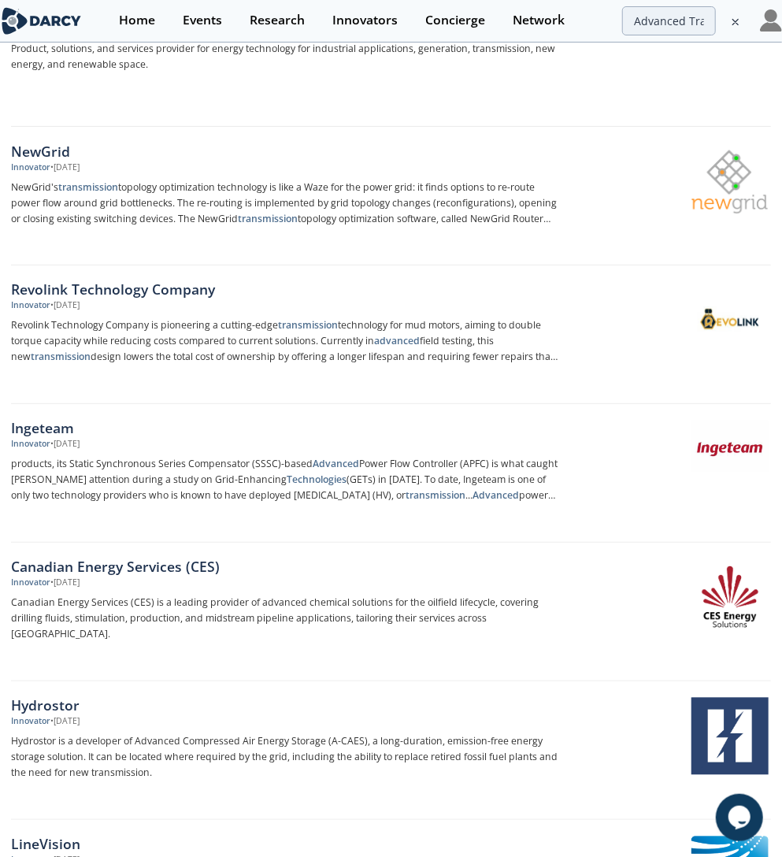
scroll to position [192, 0]
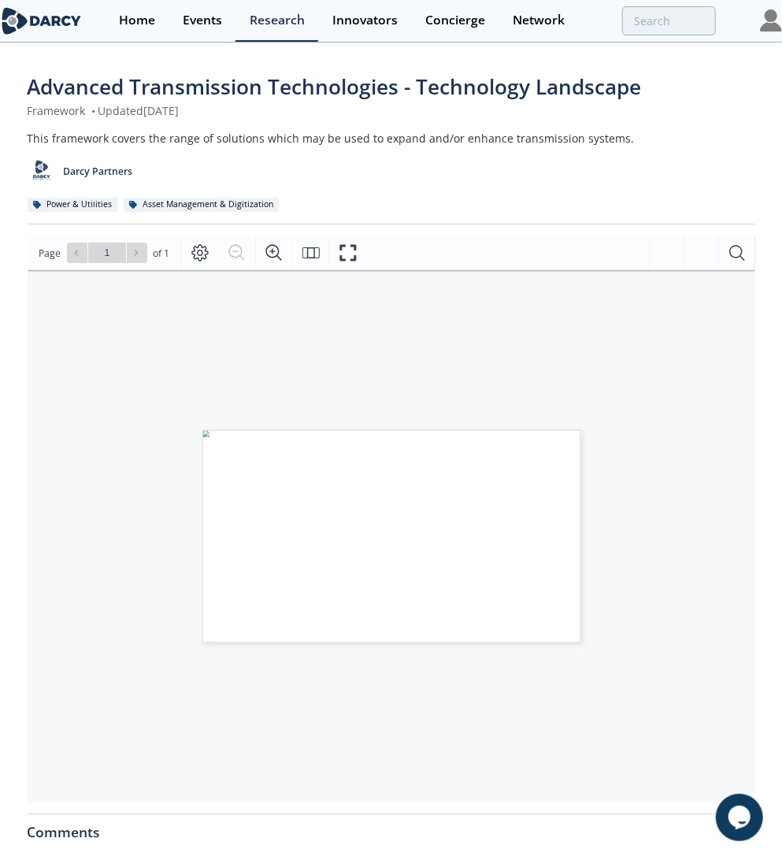
click at [593, 171] on div "Darcy Partners" at bounding box center [392, 165] width 728 height 39
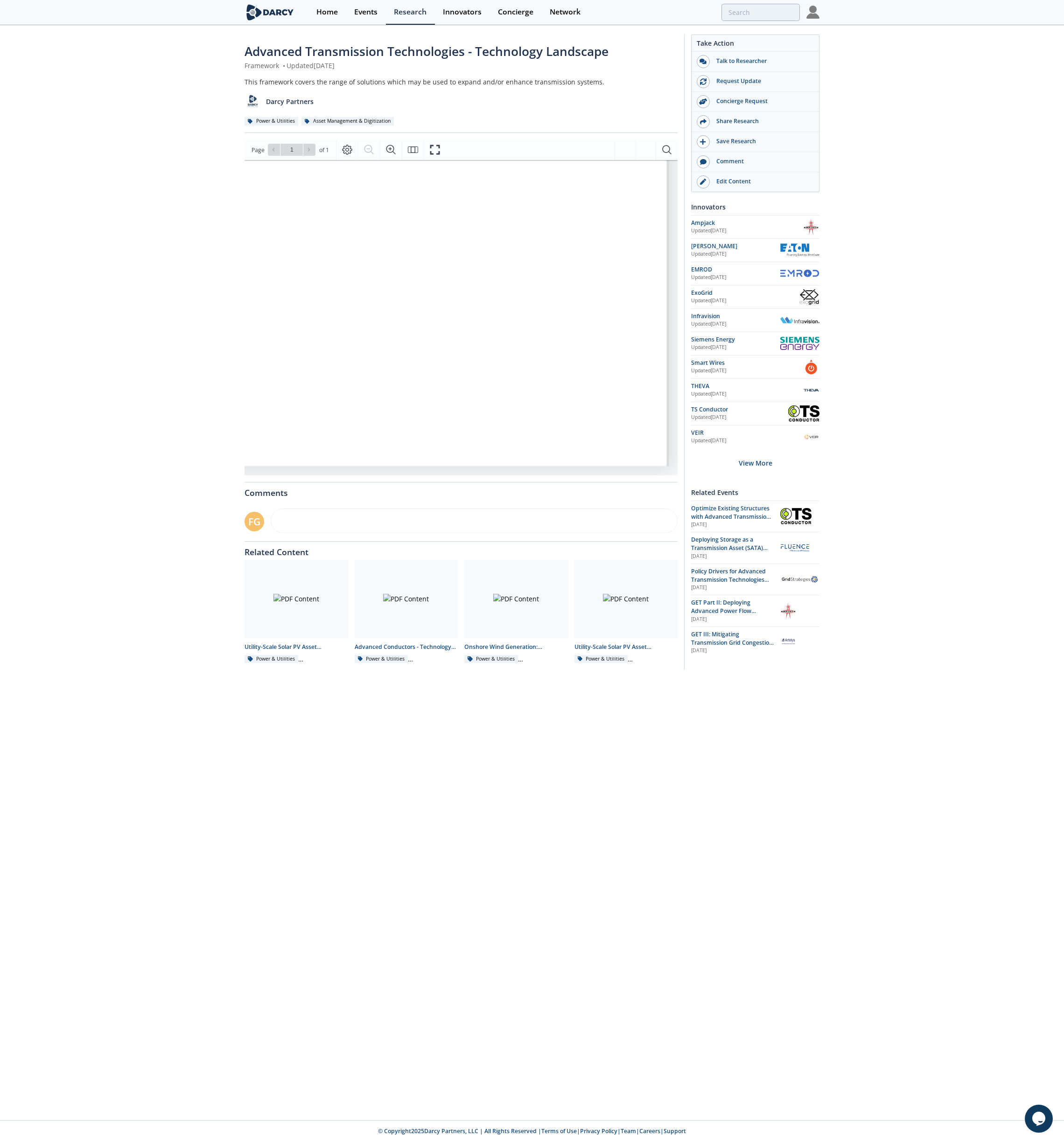
scroll to position [334, 706]
click at [463, 507] on div "Advanced Transmission Technologies - Technology Landscape Framework • Updated […" at bounding box center [532, 354] width 1064 height 657
click at [463, 507] on span "Deploying Storage as a Transmission Asset (SATA) with Fluence and TransnetBW" at bounding box center [732, 548] width 82 height 25
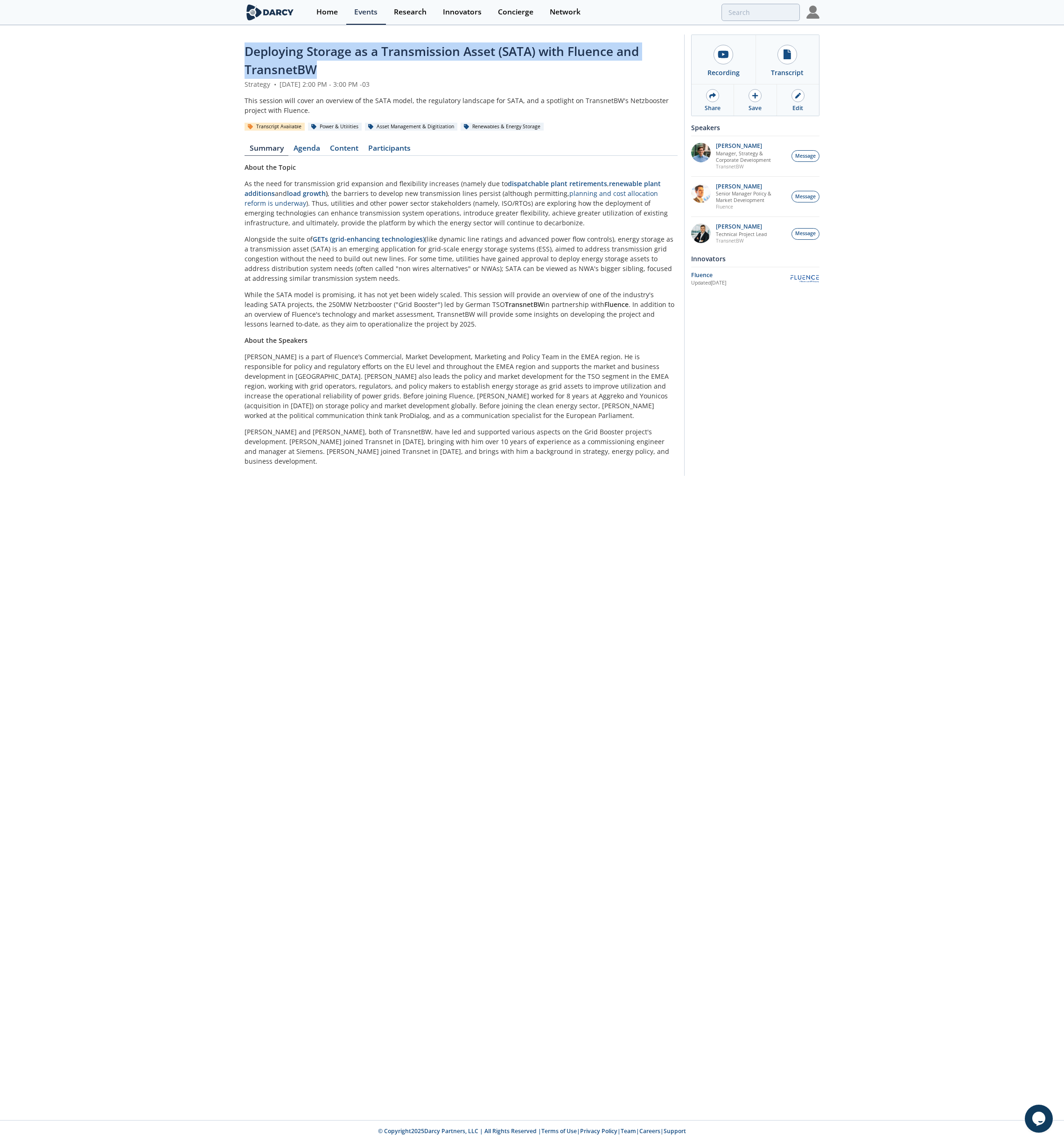
drag, startPoint x: 325, startPoint y: 69, endPoint x: 238, endPoint y: 49, distance: 89.3
click at [238, 49] on div "Deploying Storage as a Transmission Asset (SATA) with Fluence and TransnetBW St…" at bounding box center [532, 257] width 1064 height 463
copy span "Deploying Storage as a Transmission Asset (SATA) with Fluence and TransnetBW"
click at [341, 149] on link "Content" at bounding box center [344, 150] width 39 height 11
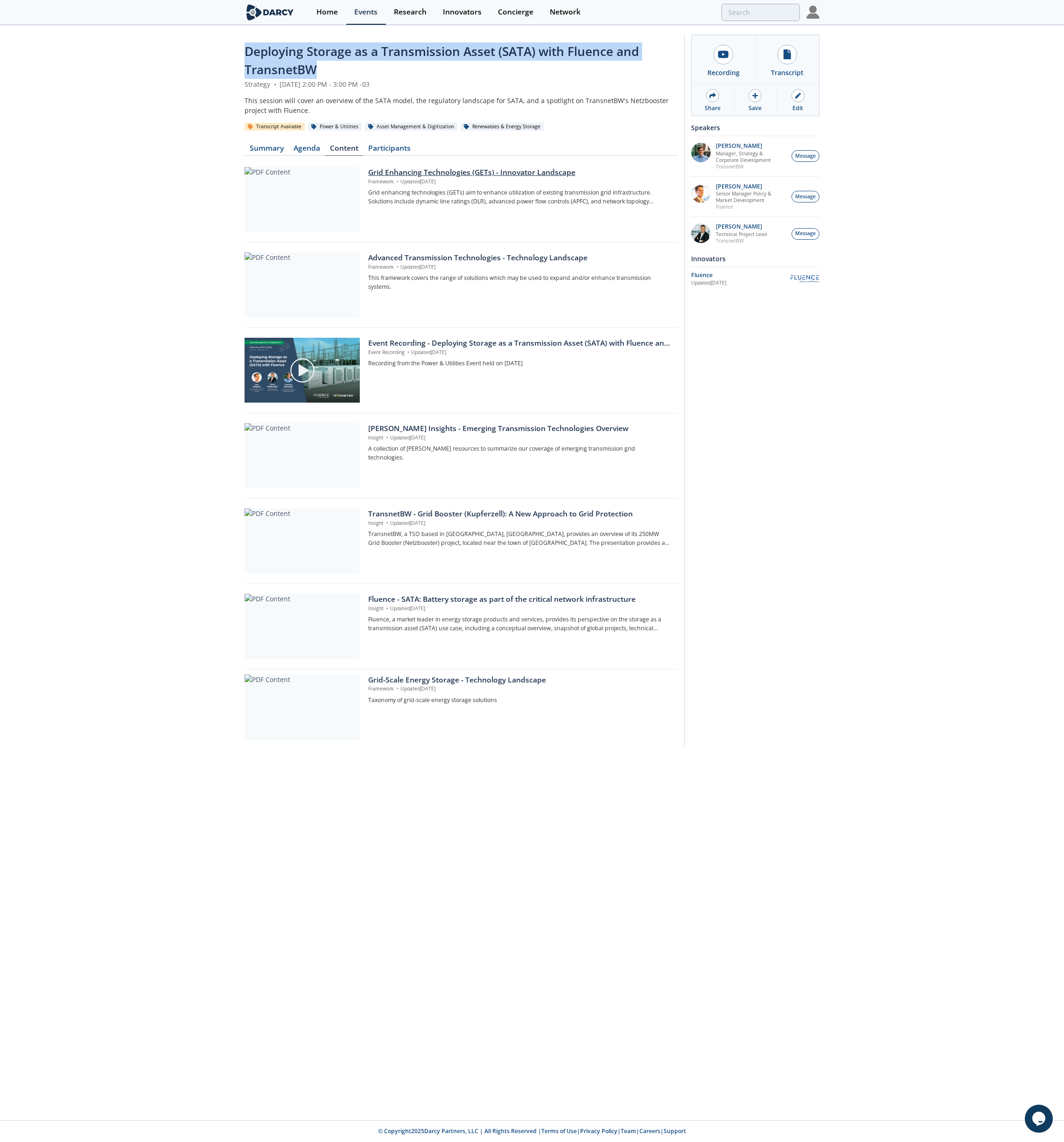
click at [463, 172] on div "Grid Enhancing Technologies (GETs) - Innovator Landscape" at bounding box center [519, 172] width 303 height 11
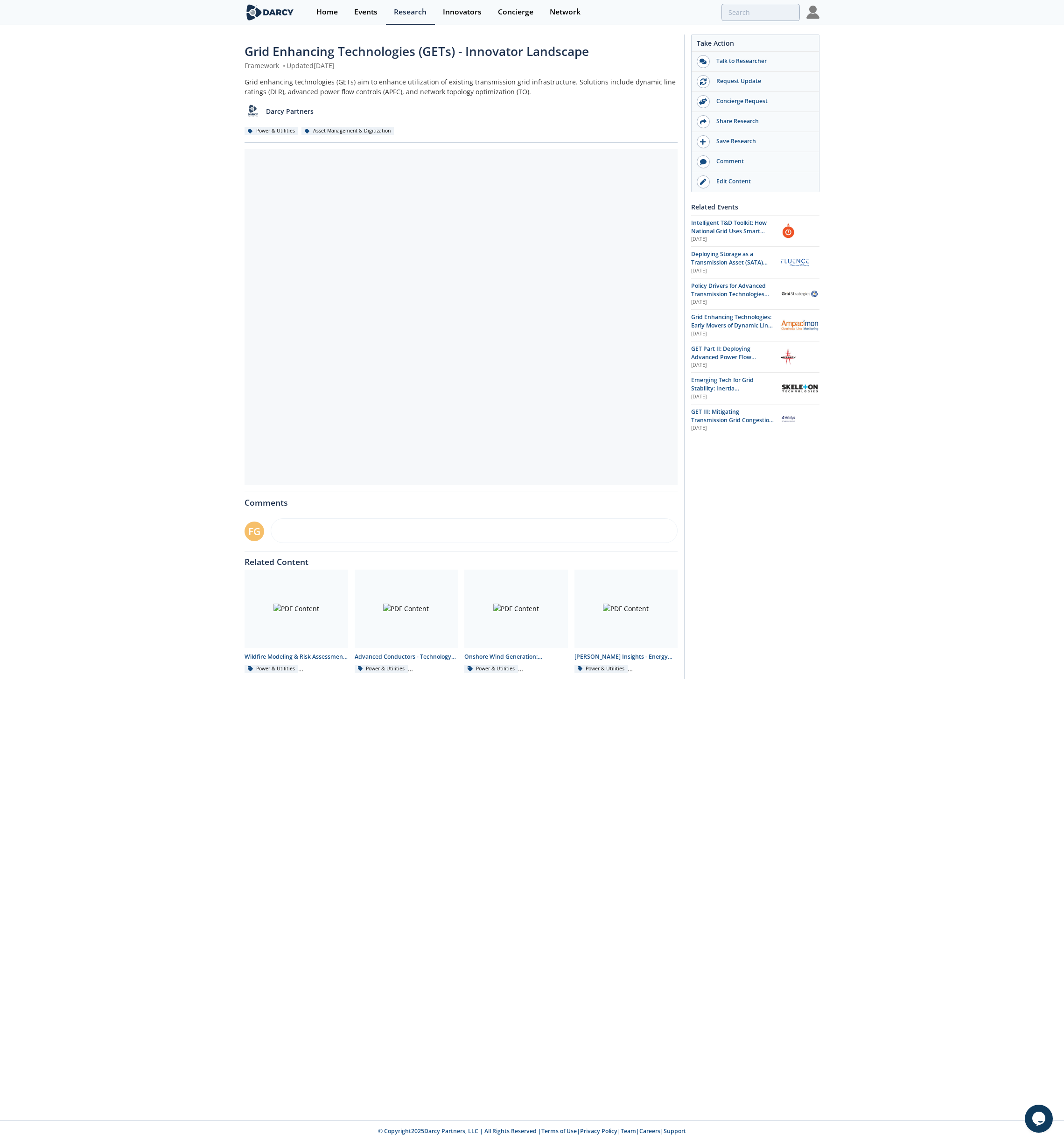
click at [409, 48] on span "Grid Enhancing Technologies (GETs) - Innovator Landscape" at bounding box center [417, 51] width 344 height 17
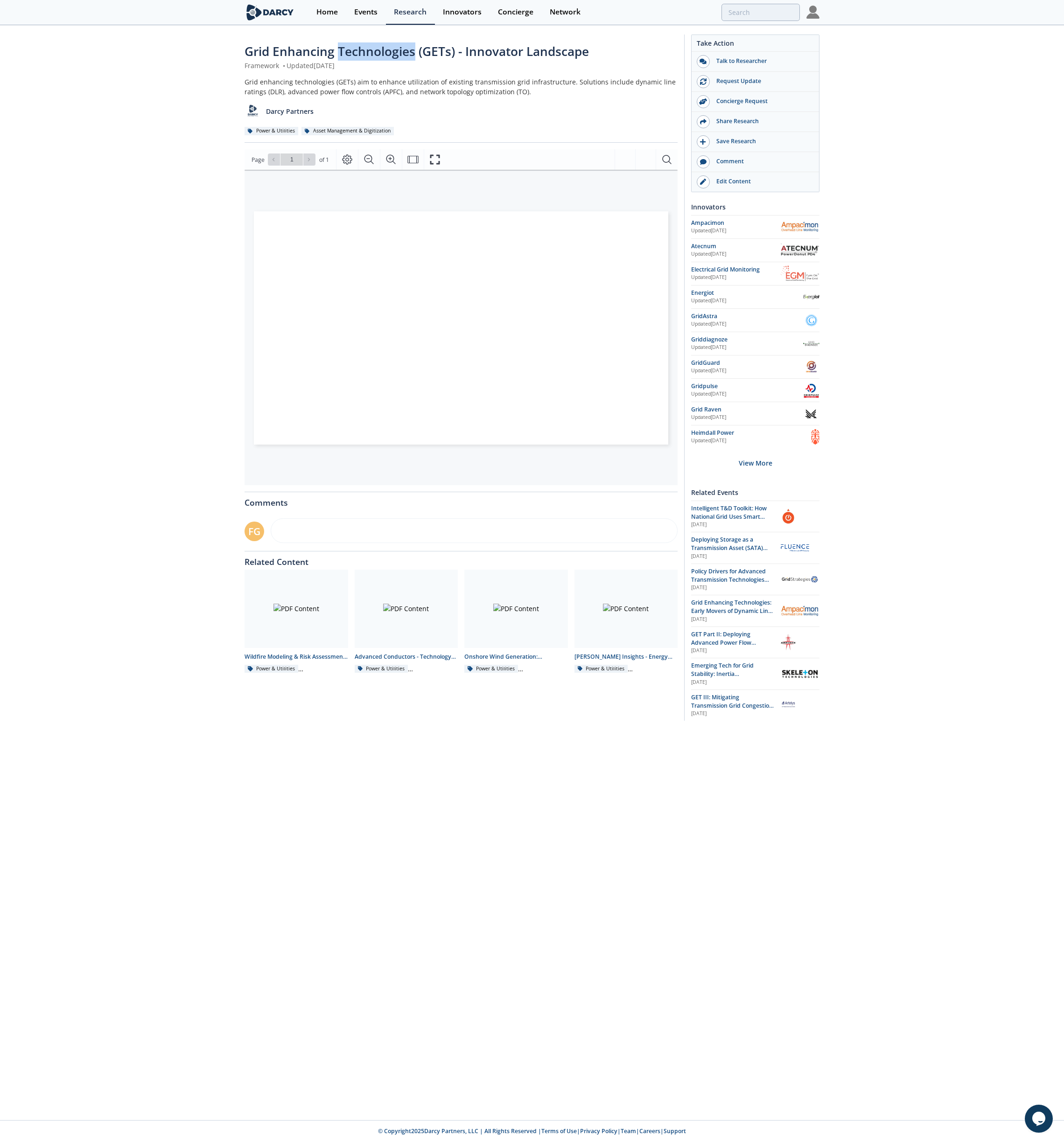
click at [409, 48] on span "Grid Enhancing Technologies (GETs) - Innovator Landscape" at bounding box center [417, 51] width 344 height 17
copy div "Grid Enhancing Technologies (GETs) - Innovator Landscape"
click at [451, 161] on div "Page Go to Page 1 of 1 1 / 1" at bounding box center [461, 159] width 433 height 21
click at [437, 161] on icon "Fullscreen" at bounding box center [434, 159] width 11 height 11
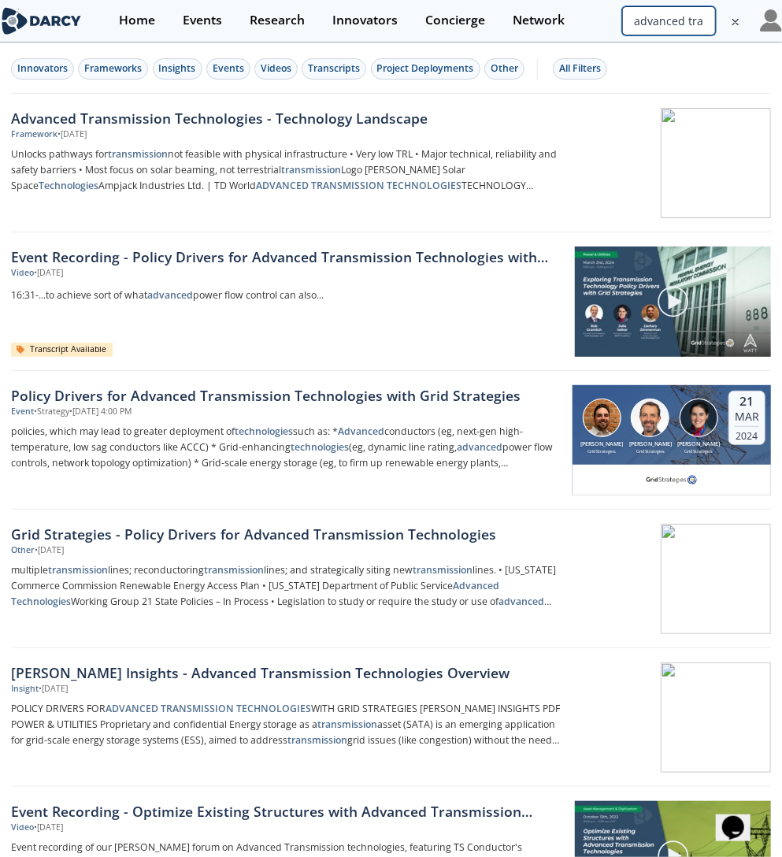
click at [657, 24] on input "advanced transmission technologies" at bounding box center [669, 20] width 94 height 29
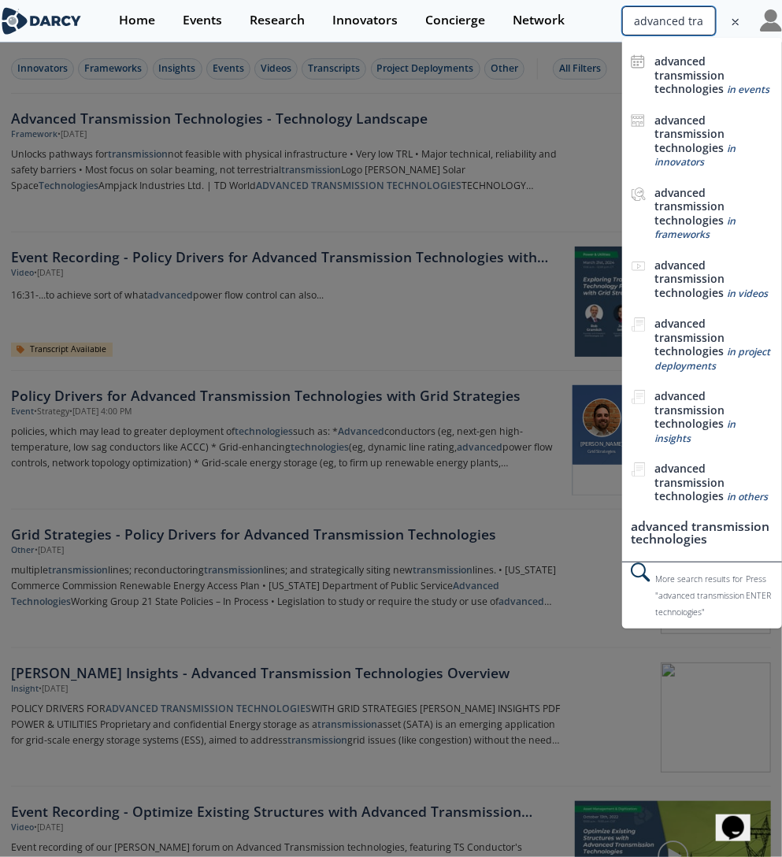
click at [657, 24] on input "advanced transmission technologies" at bounding box center [669, 20] width 94 height 29
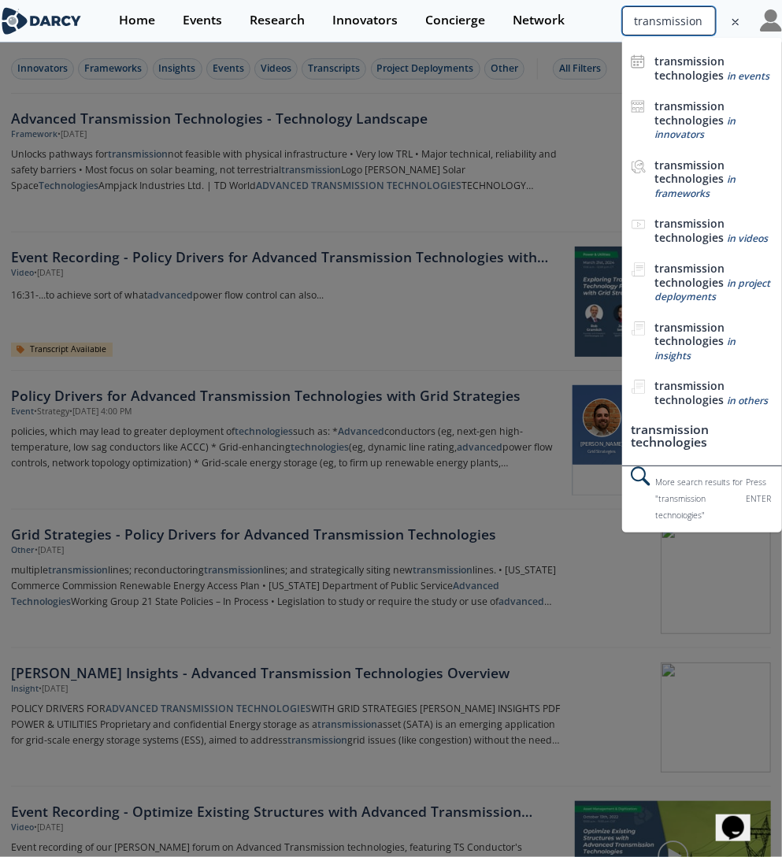
scroll to position [0, 61]
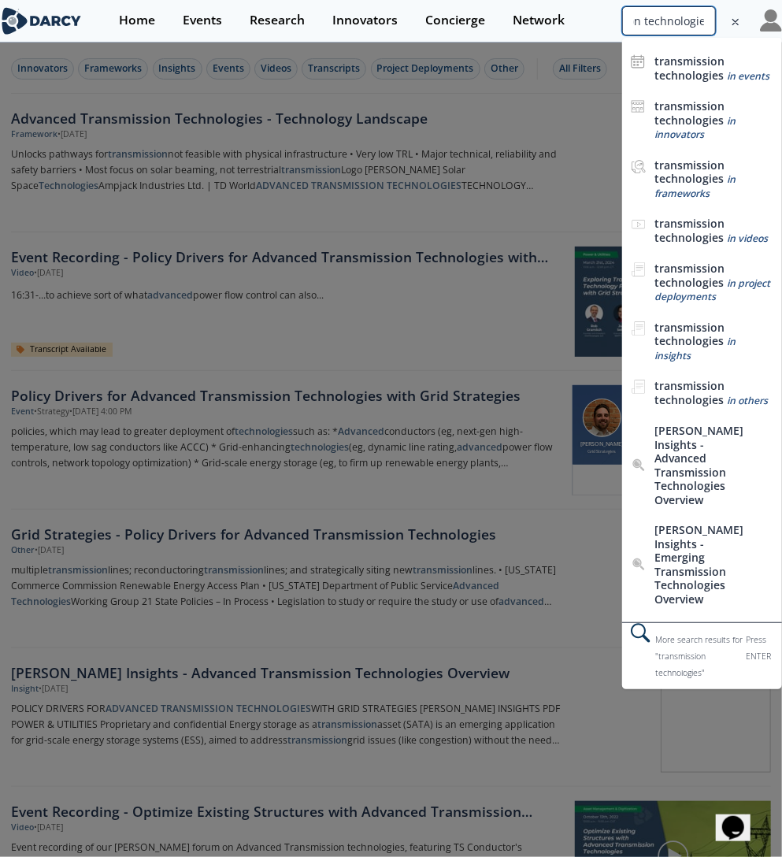
drag, startPoint x: 702, startPoint y: 17, endPoint x: 868, endPoint y: 41, distance: 167.1
click at [781, 41] on html "Home Events Research Innovators Concierge Network transmission technologies tra…" at bounding box center [391, 428] width 782 height 857
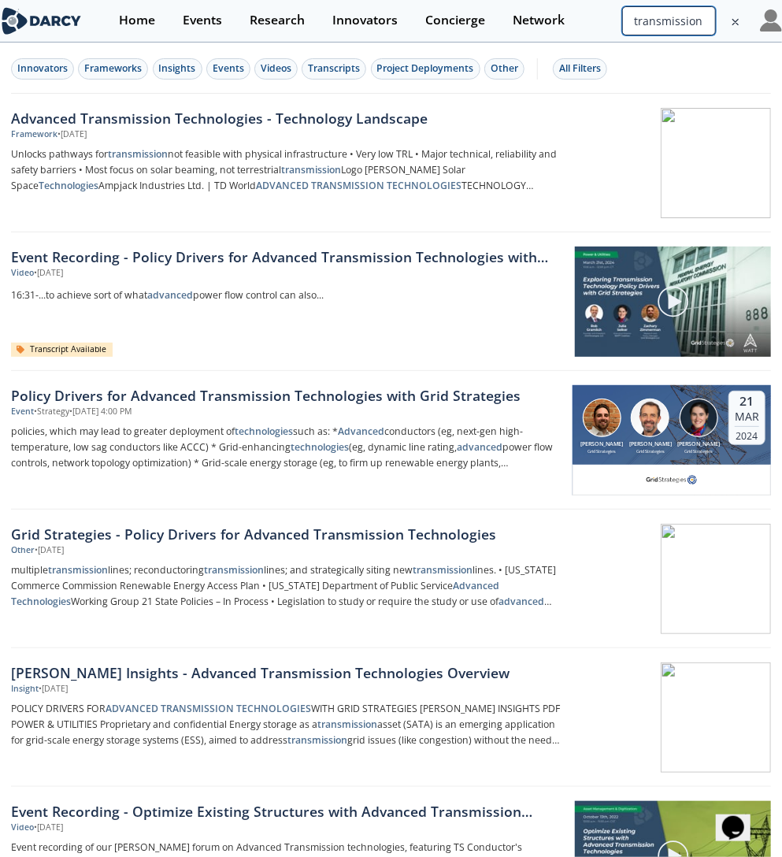
scroll to position [0, 0]
type input "transmission"
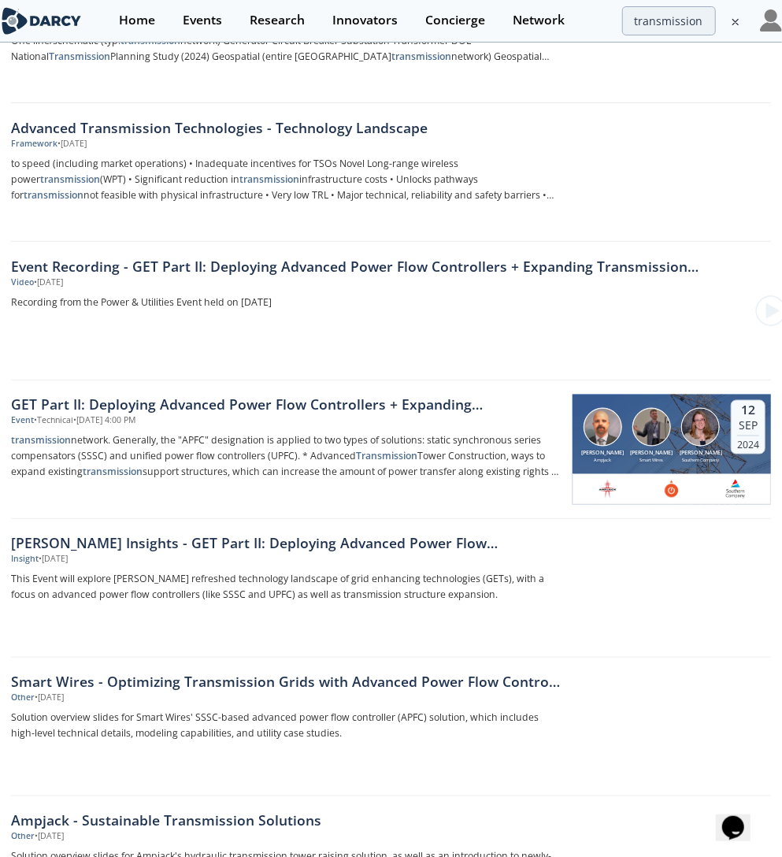
scroll to position [836, 0]
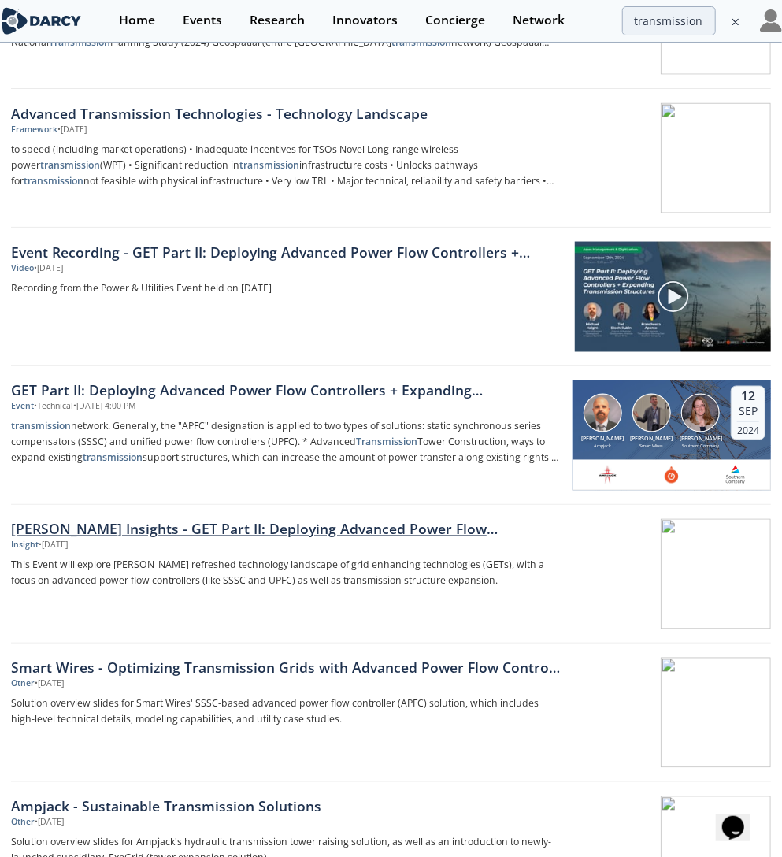
click at [256, 519] on div "Darcy Insights - GET Part II: Deploying Advanced Power Flow Controllers + Expan…" at bounding box center [286, 529] width 550 height 20
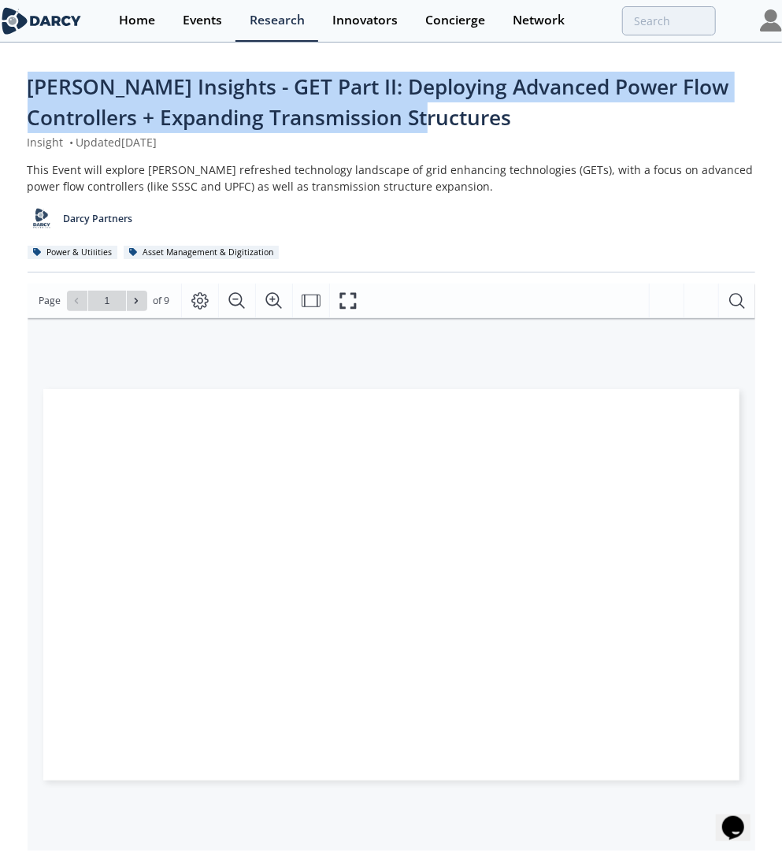
drag, startPoint x: 399, startPoint y: 124, endPoint x: 19, endPoint y: 79, distance: 383.0
click at [19, 79] on div "Darcy Insights - GET Part II: Deploying Advanced Power Flow Controllers + Expan…" at bounding box center [391, 622] width 782 height 1156
copy span "Darcy Insights - GET Part II: Deploying Advanced Power Flow Controllers + Expan…"
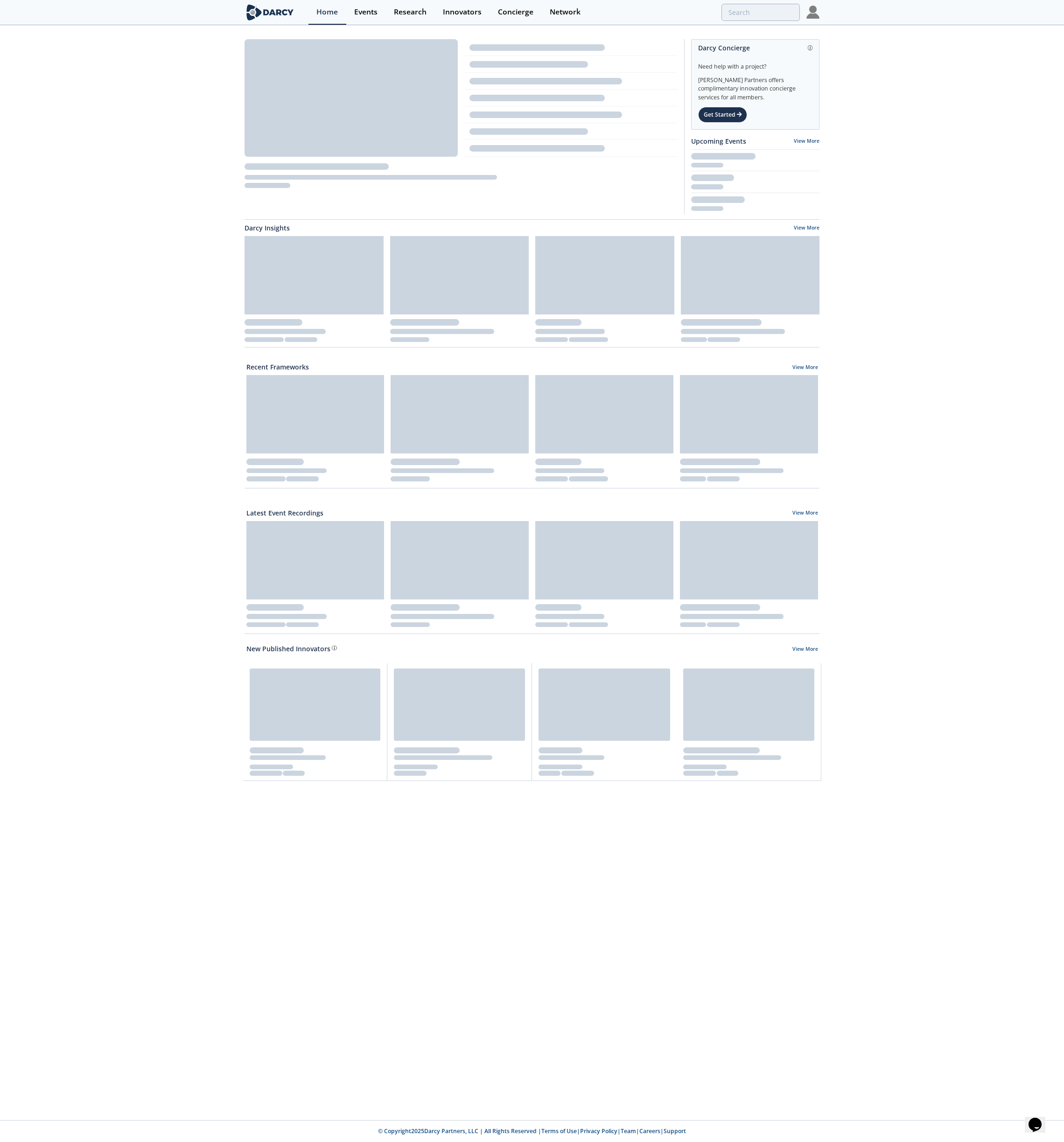
click at [737, 31] on div "[PERSON_NAME] Concierge Need help with a project? [PERSON_NAME] Partners offers…" at bounding box center [532, 416] width 1064 height 780
click at [750, 26] on div "[PERSON_NAME] Concierge Need help with a project? [PERSON_NAME] Partners offers…" at bounding box center [532, 416] width 1064 height 780
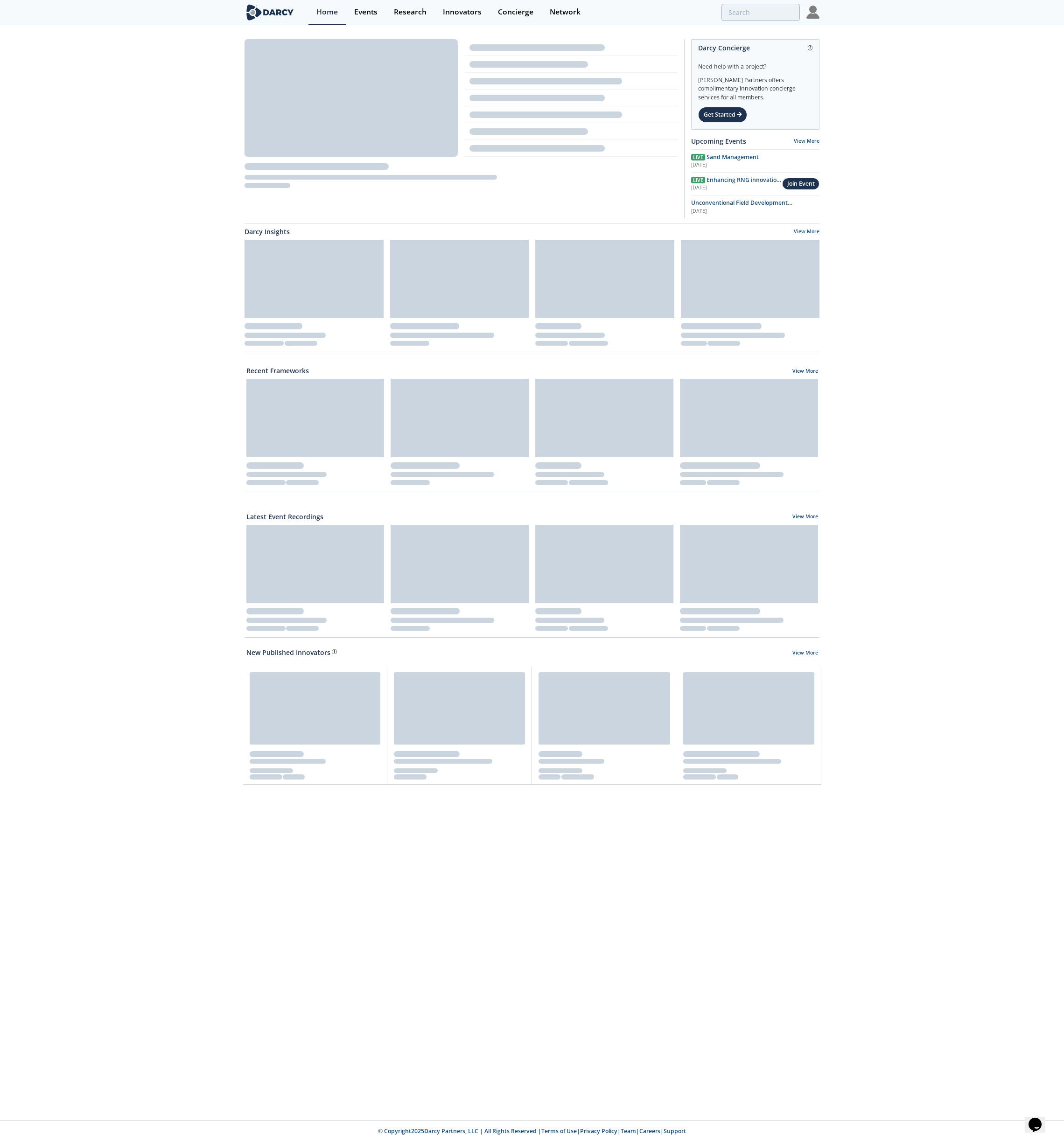
click at [747, 24] on section "Home Events Research Innovators Concierge Network" at bounding box center [532, 12] width 1064 height 25
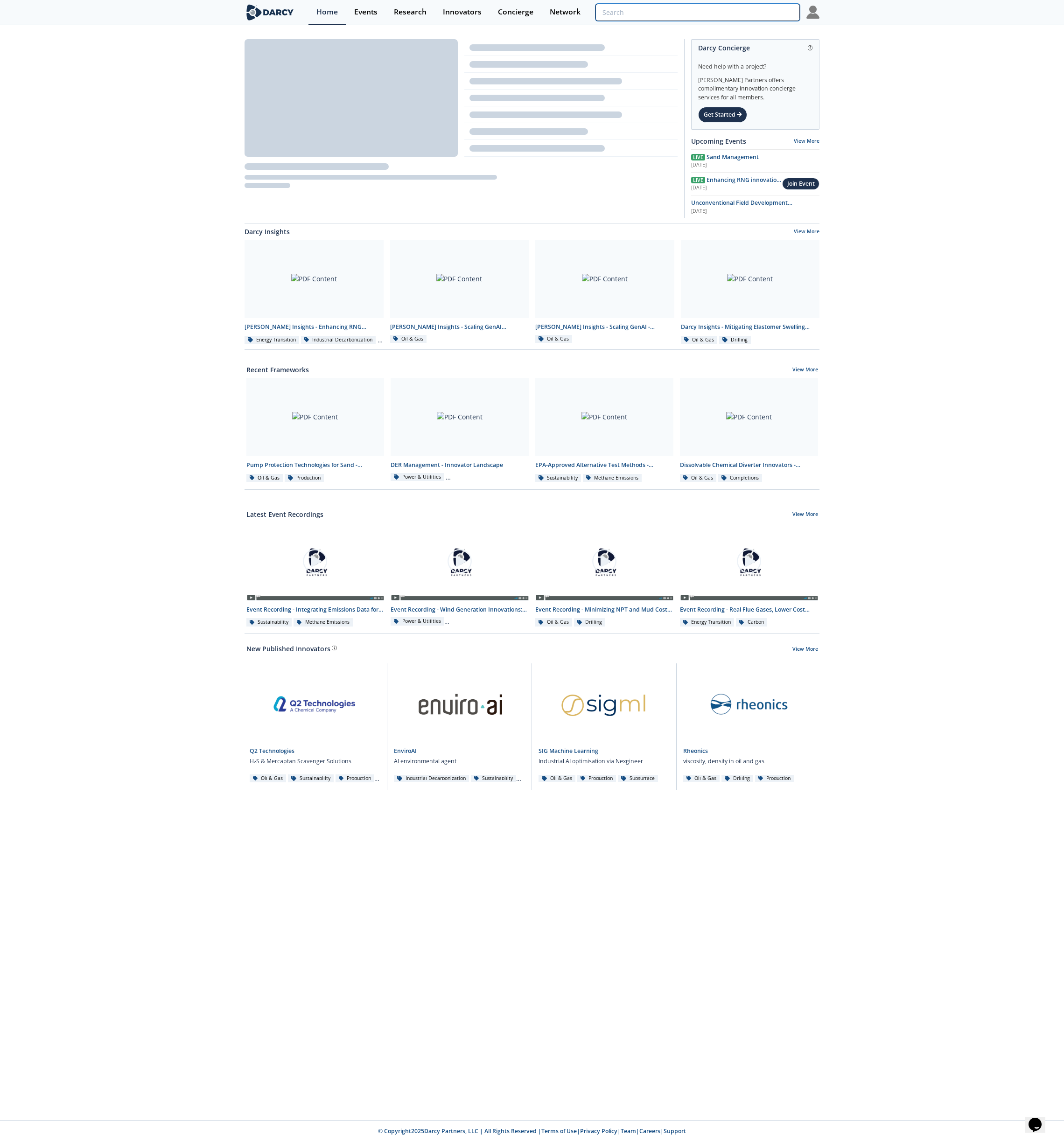
click at [740, 18] on input "search" at bounding box center [698, 12] width 205 height 17
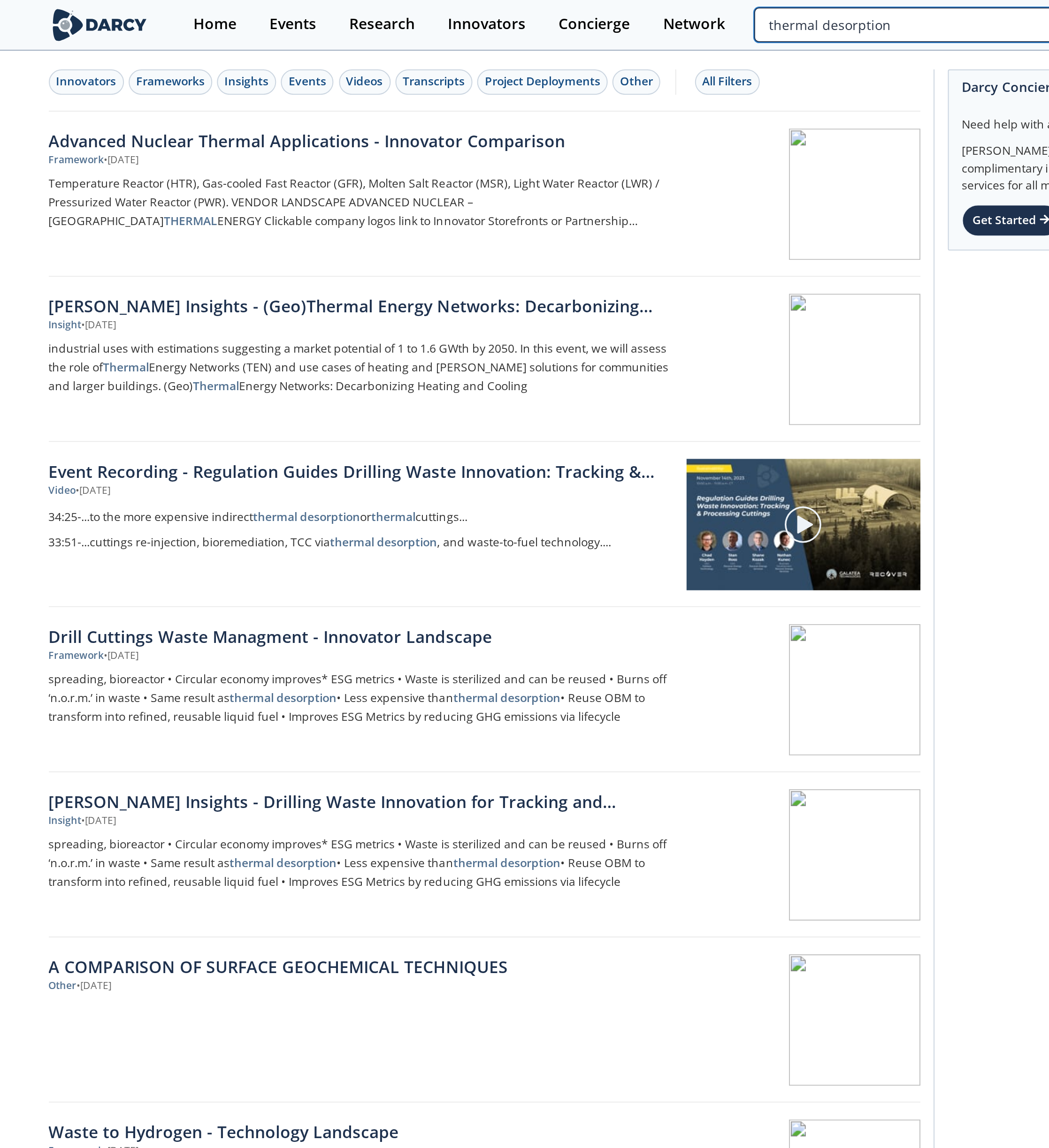
click at [725, 14] on input "thermal desorption" at bounding box center [691, 12] width 206 height 17
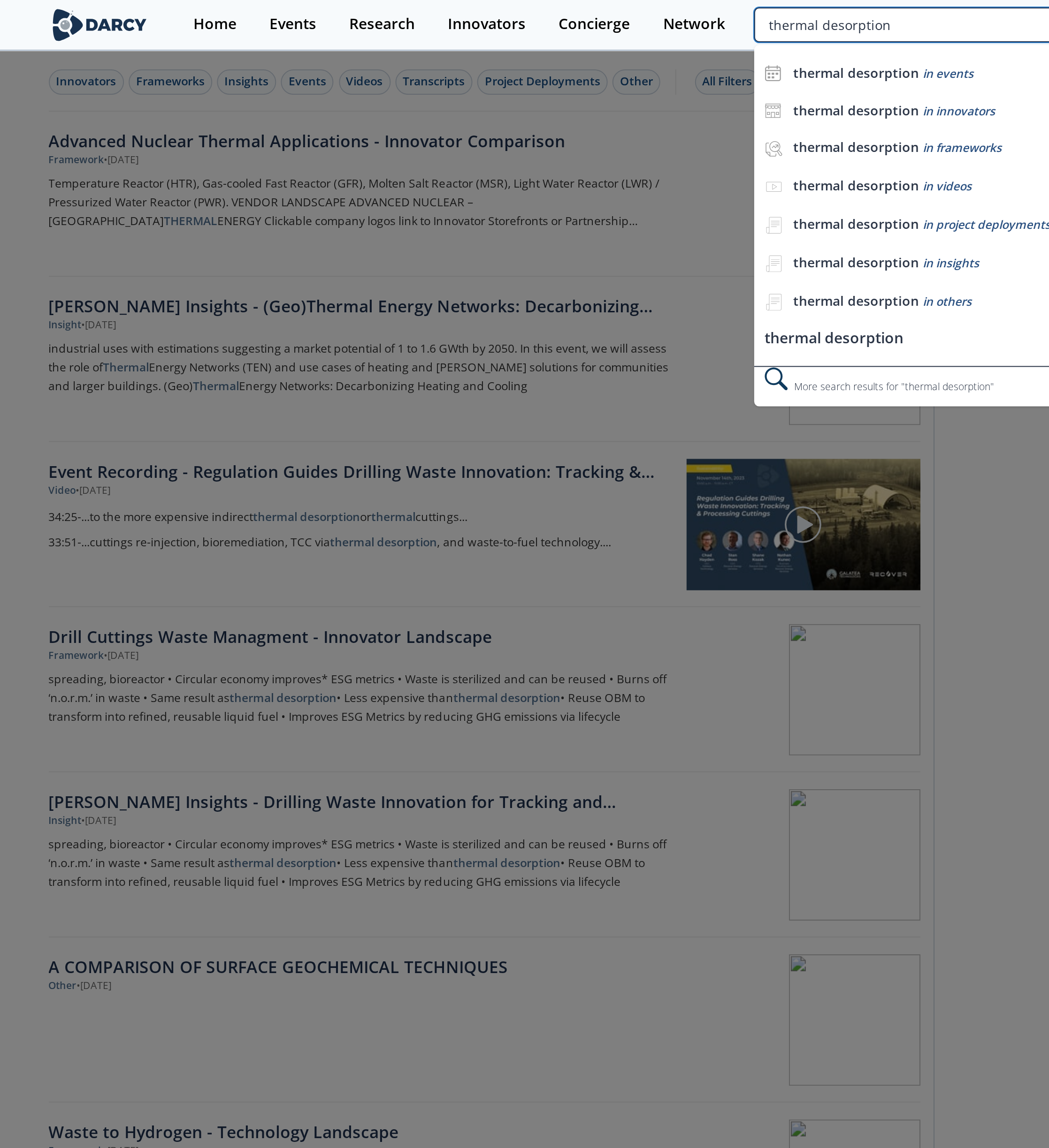
click at [725, 14] on input "thermal desorption" at bounding box center [691, 12] width 206 height 17
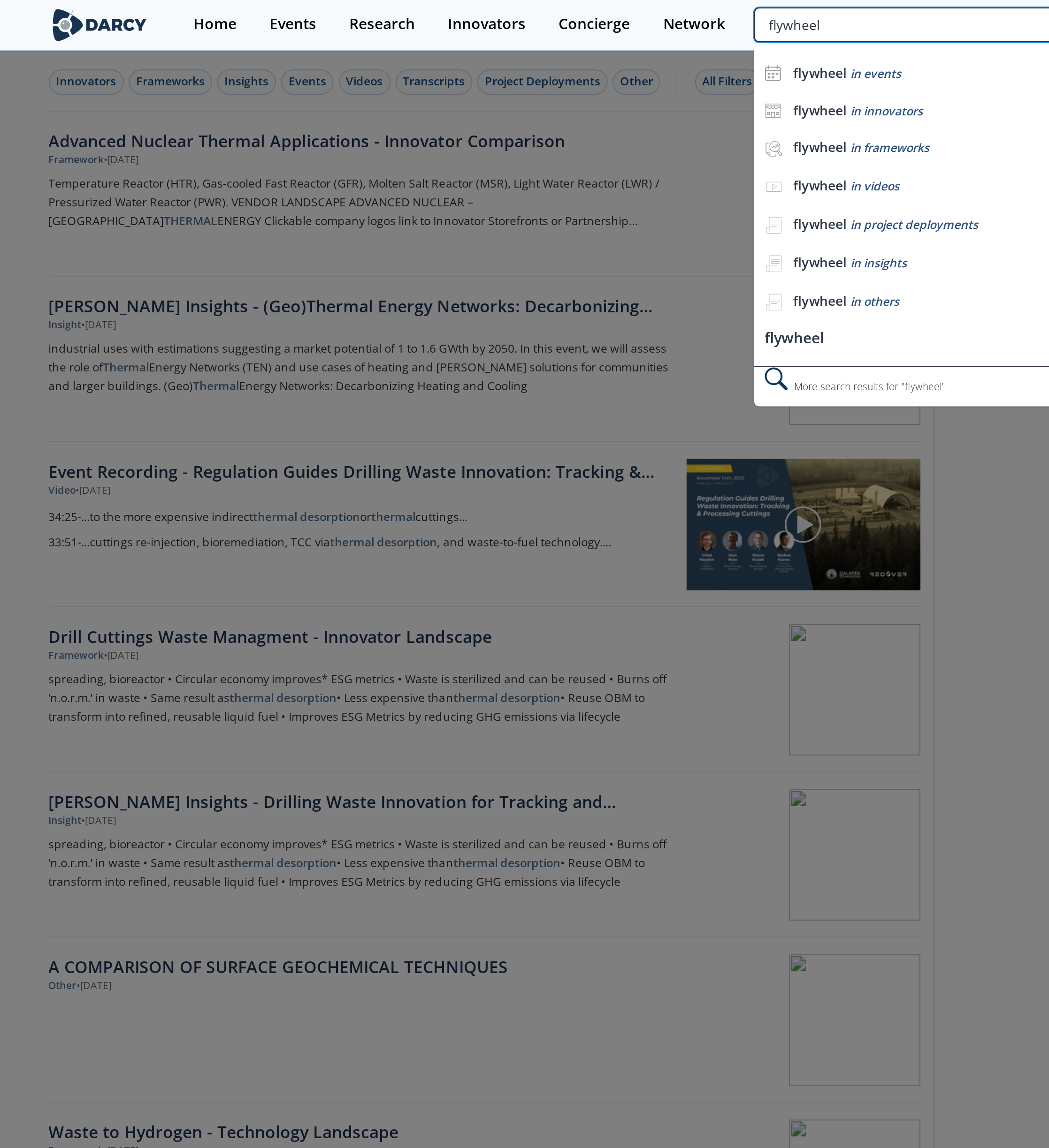
type input "flywheel"
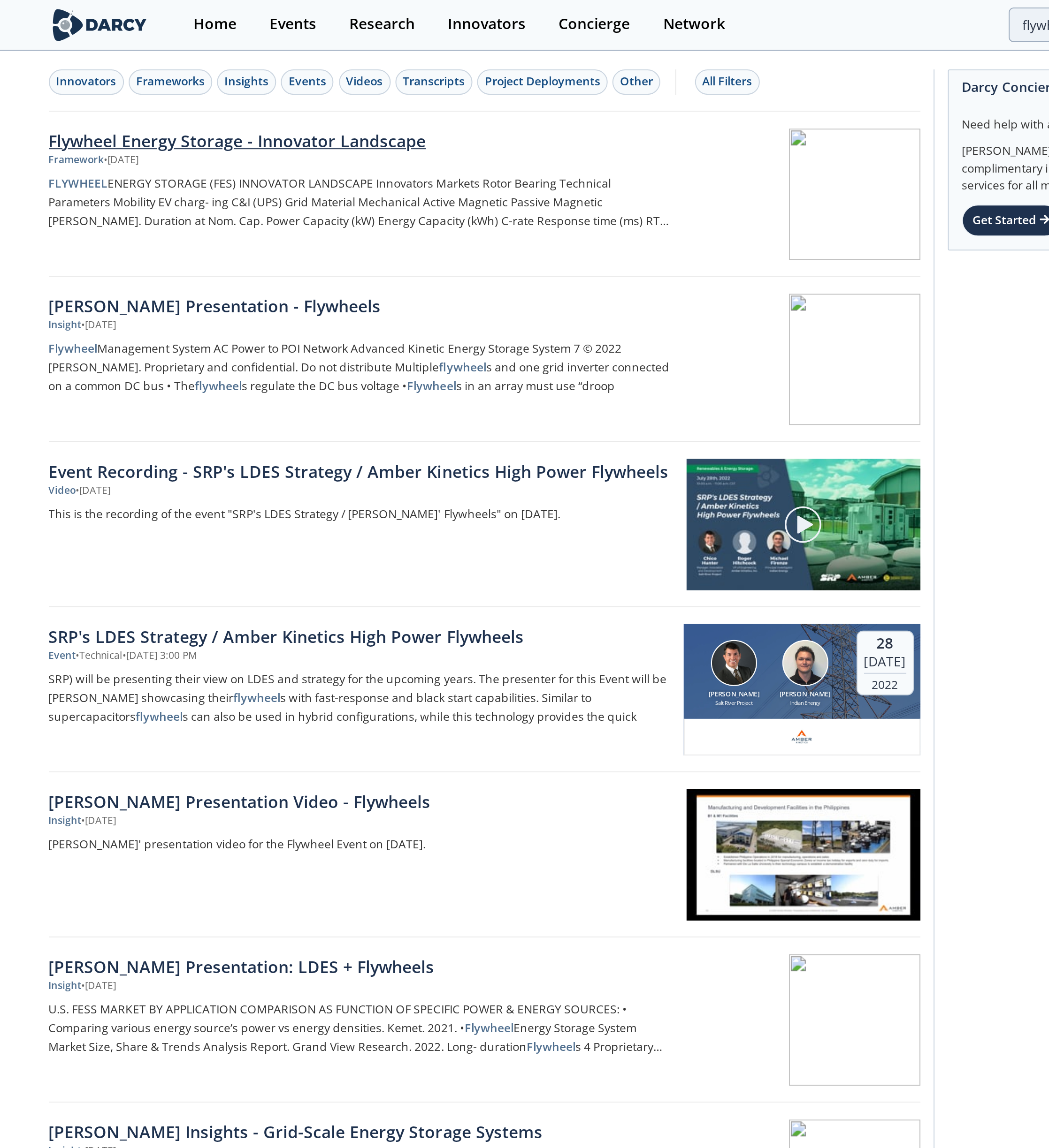
click at [315, 72] on div "Flywheel Energy Storage - Innovator Landscape" at bounding box center [390, 70] width 311 height 12
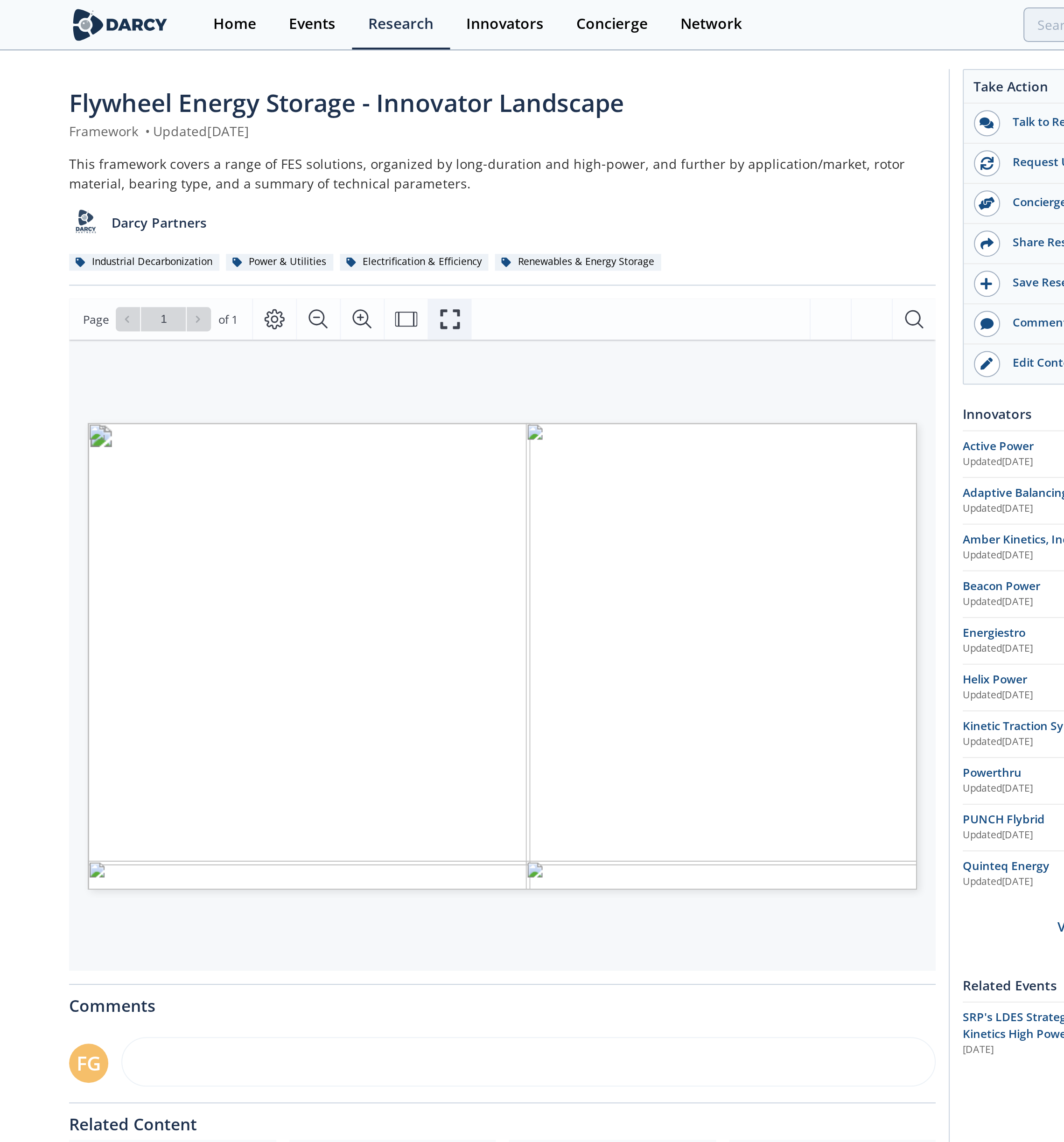
click at [440, 158] on icon "Fullscreen" at bounding box center [434, 159] width 11 height 11
